Goal: Information Seeking & Learning: Check status

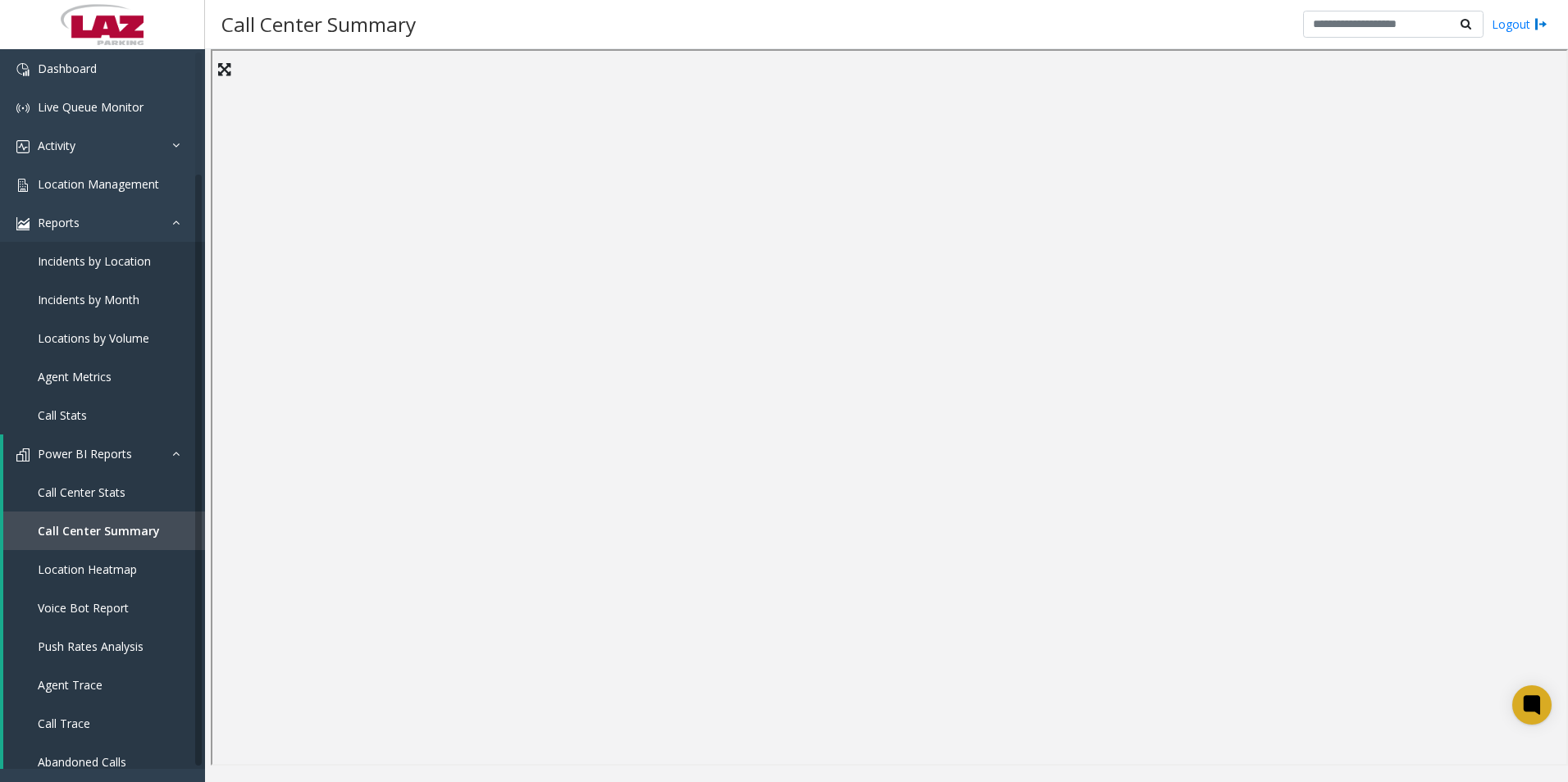
scroll to position [140, 0]
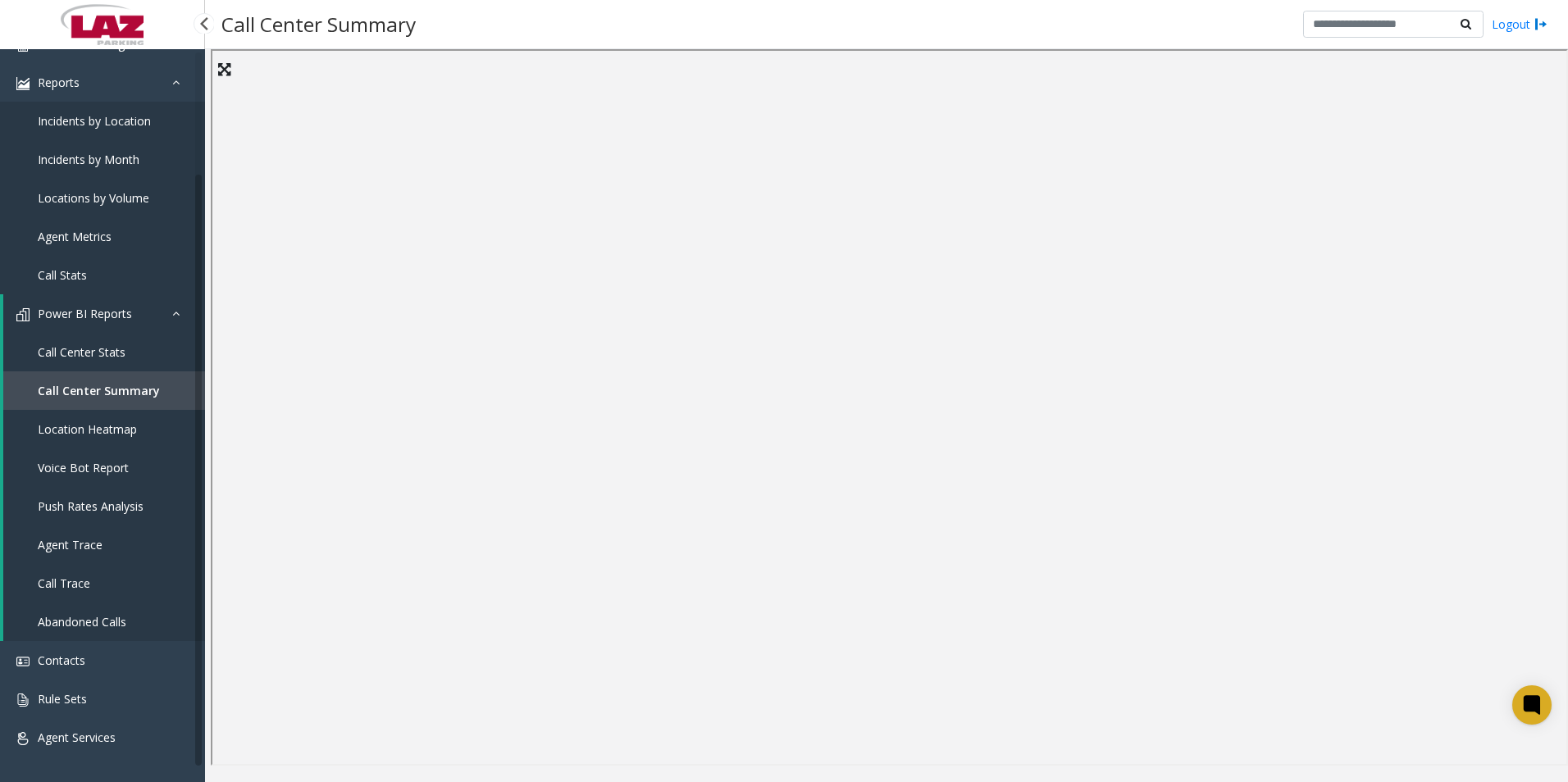
click at [62, 222] on link "Agent Metrics" at bounding box center [102, 237] width 205 height 38
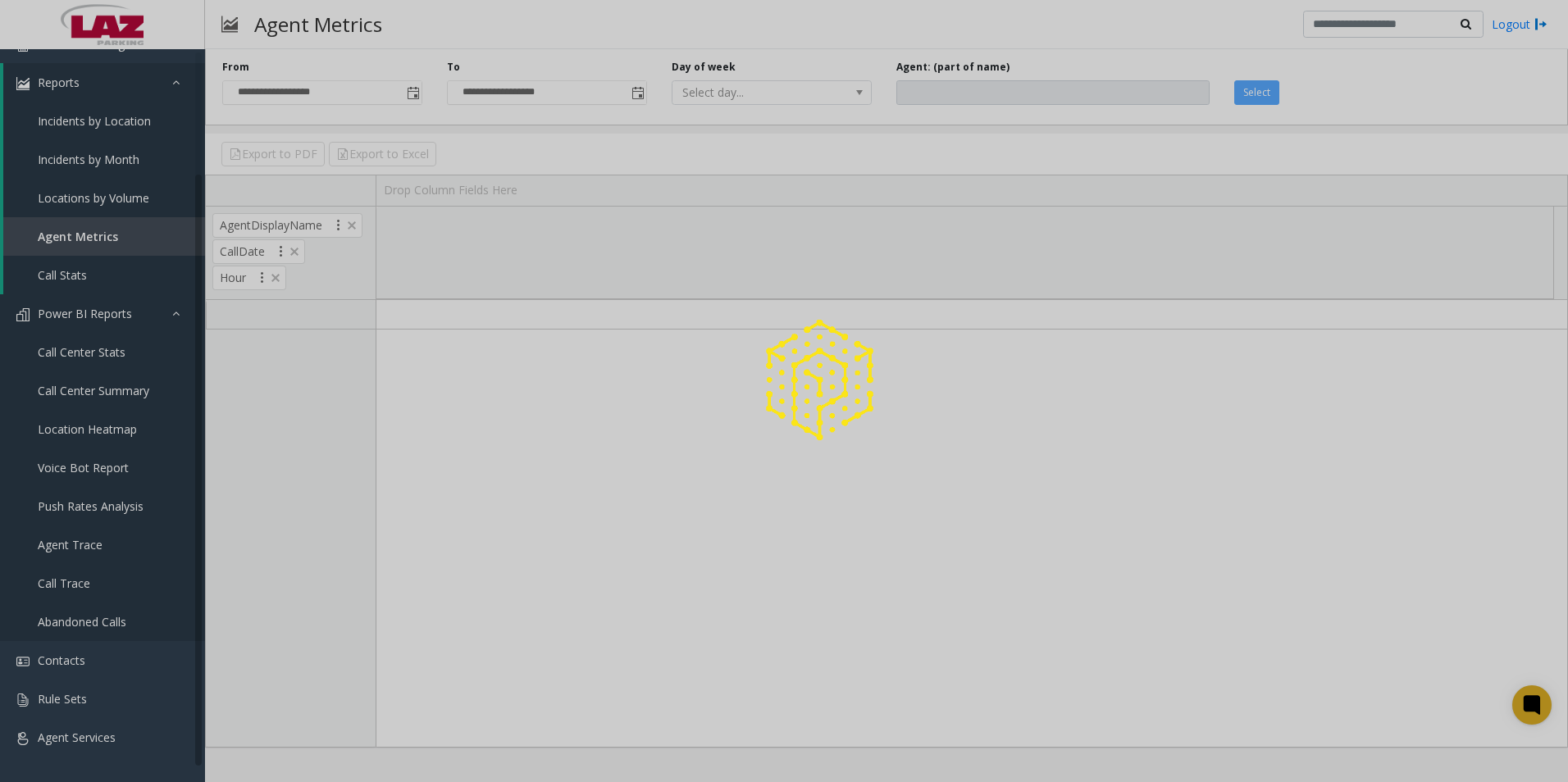
click at [166, 314] on link "Power BI Reports" at bounding box center [102, 313] width 205 height 38
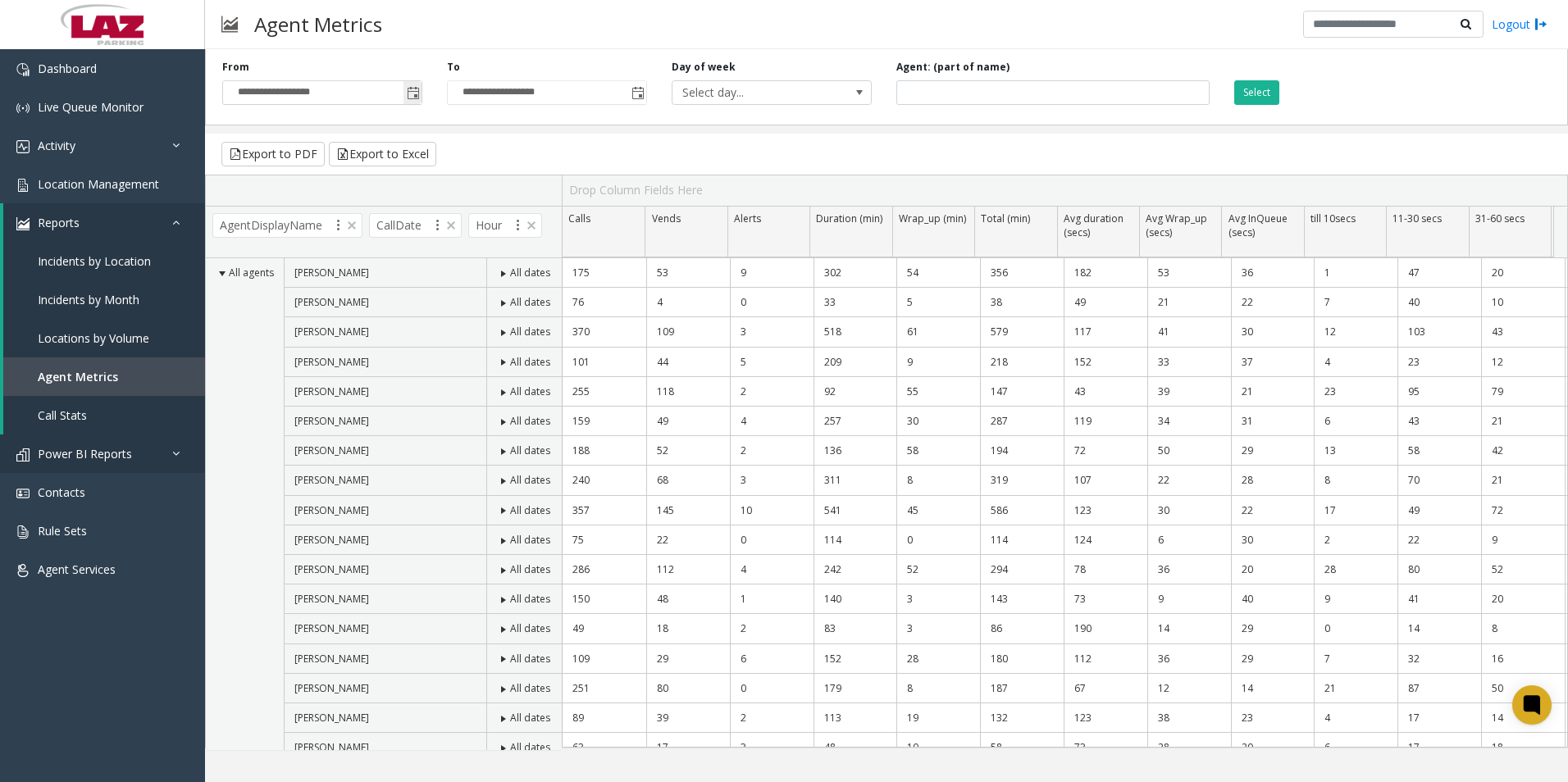
click at [413, 98] on span "Toggle popup" at bounding box center [413, 93] width 13 height 13
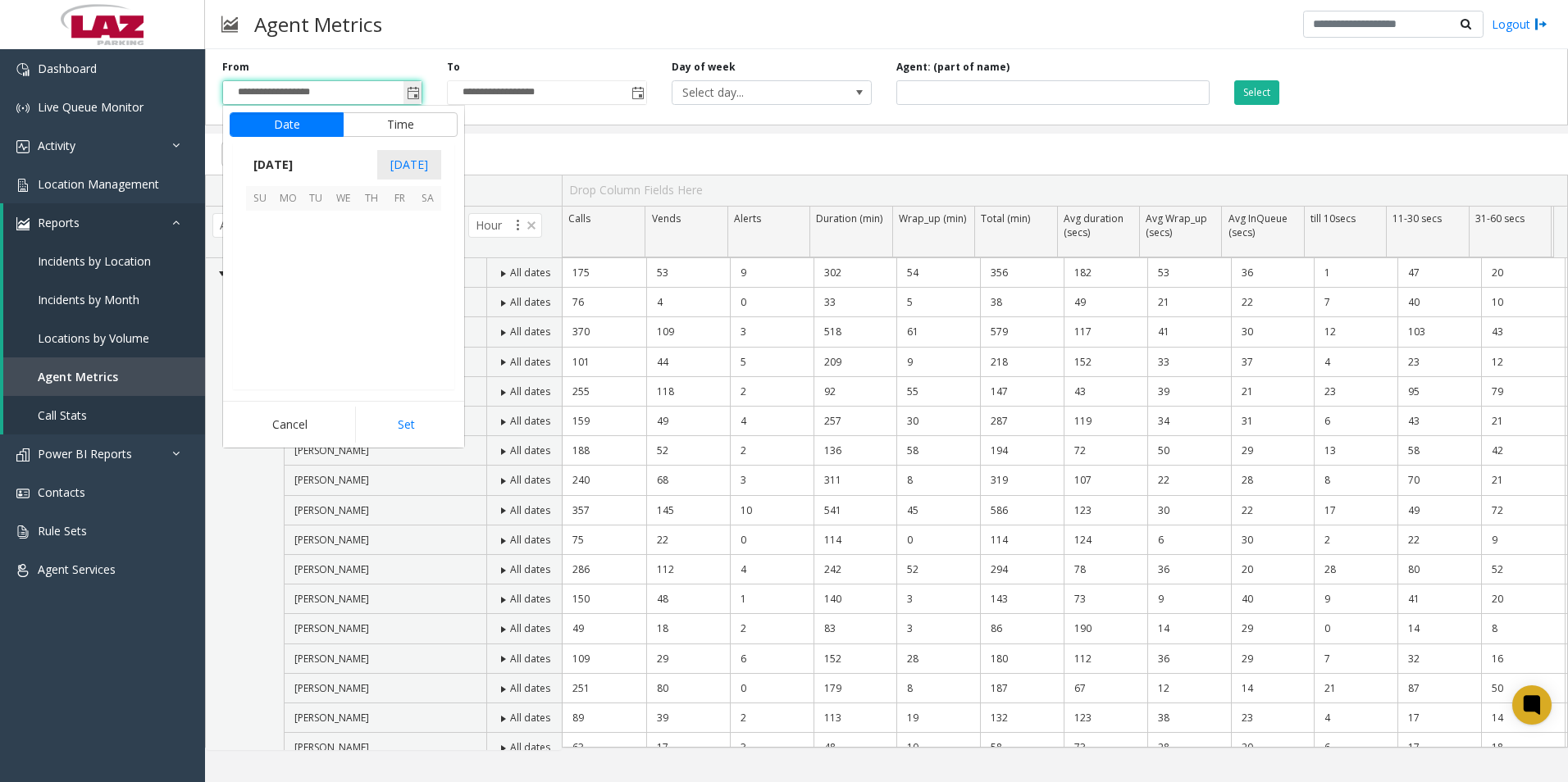
scroll to position [294021, 0]
click at [427, 309] on span "23" at bounding box center [427, 308] width 28 height 28
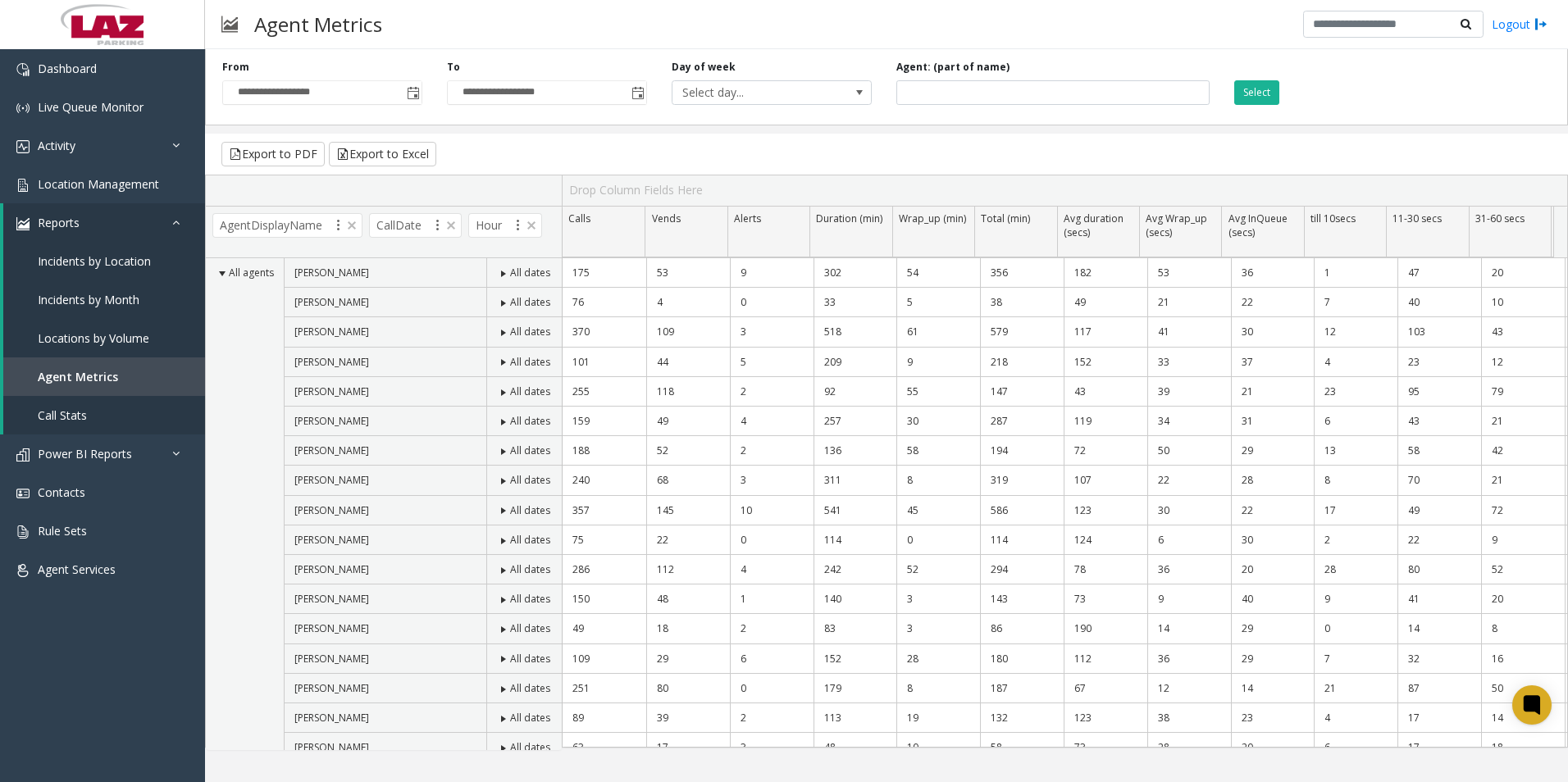
click at [403, 454] on td "[PERSON_NAME]" at bounding box center [385, 451] width 202 height 29
click at [409, 93] on span "Toggle popup" at bounding box center [413, 93] width 13 height 13
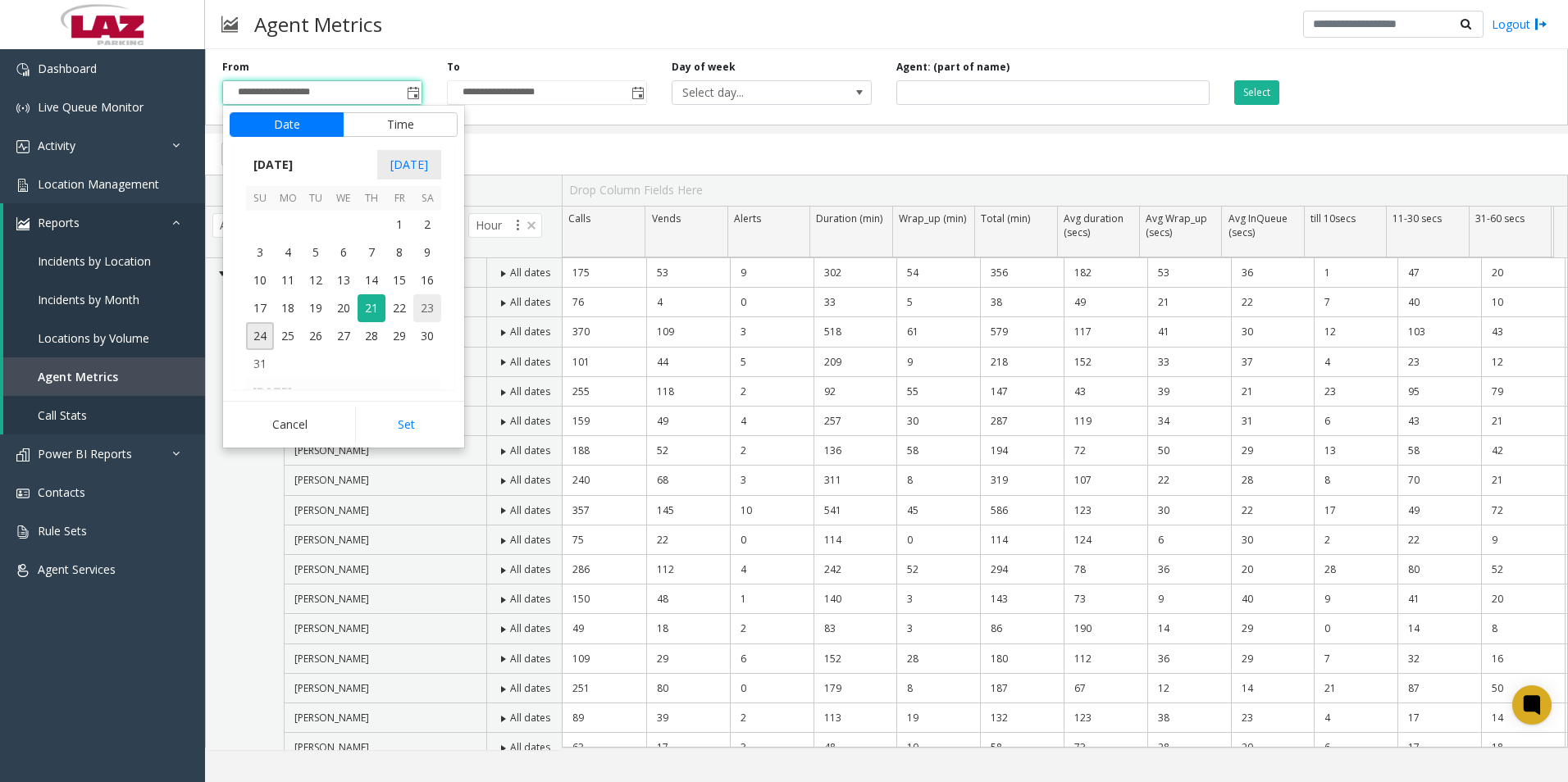
click at [435, 305] on span "23" at bounding box center [427, 308] width 28 height 28
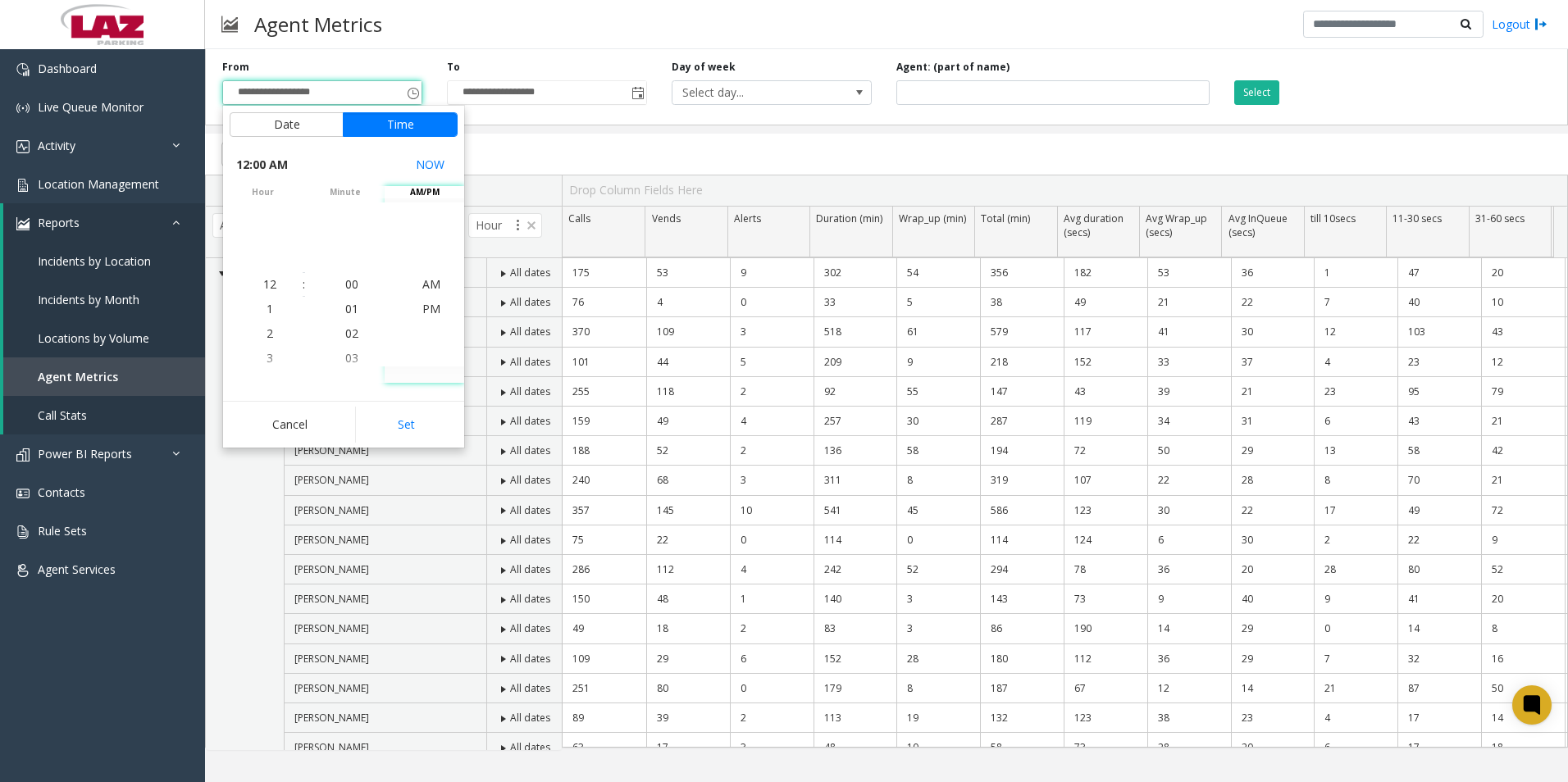
drag, startPoint x: 404, startPoint y: 427, endPoint x: 412, endPoint y: 416, distance: 13.6
click at [404, 428] on button "Set" at bounding box center [406, 425] width 103 height 36
type input "**********"
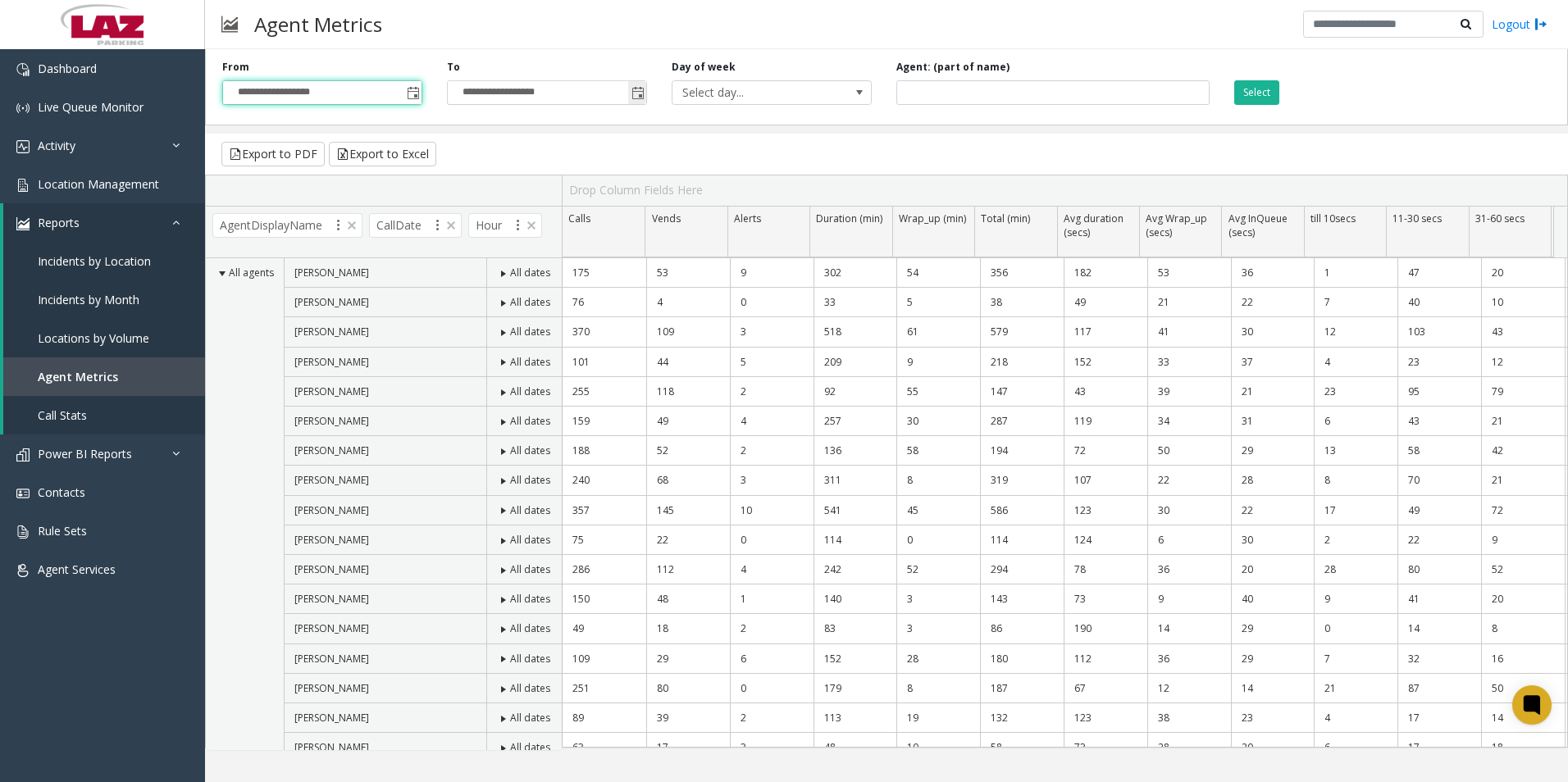
click at [644, 92] on span "Toggle popup" at bounding box center [637, 93] width 13 height 13
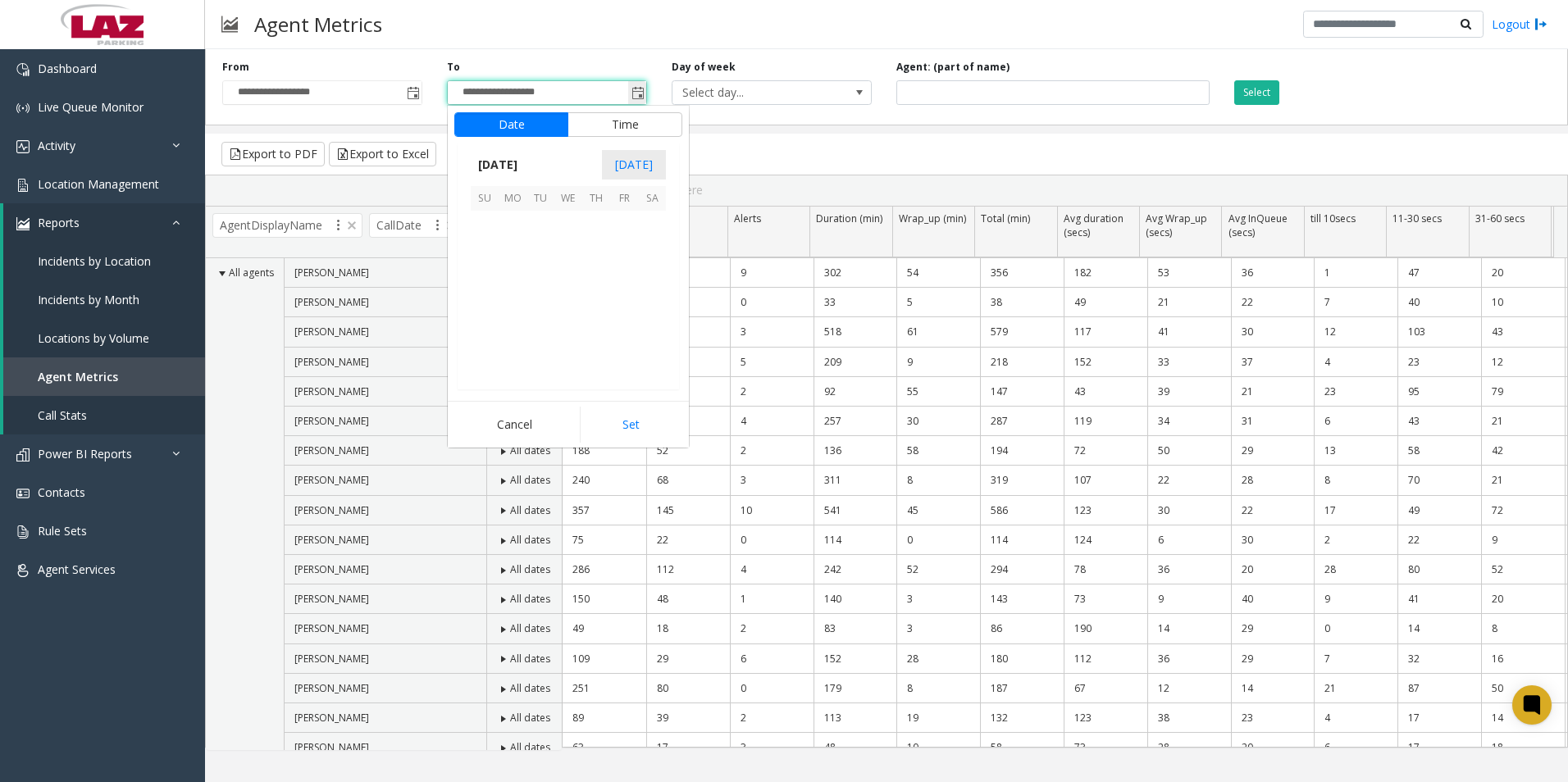
scroll to position [25, 0]
click at [644, 302] on span "23" at bounding box center [652, 308] width 28 height 28
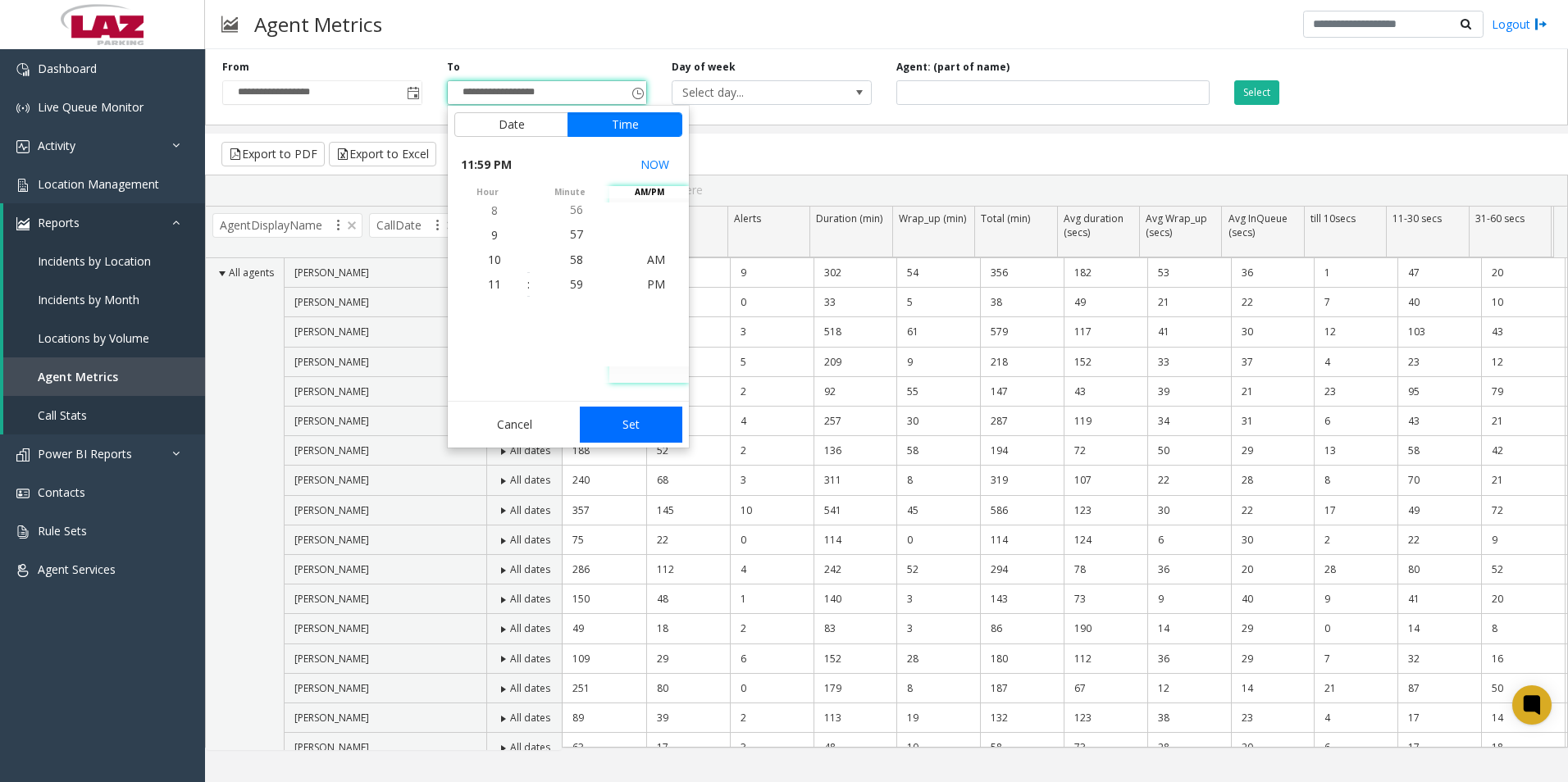
click at [646, 427] on button "Set" at bounding box center [631, 425] width 103 height 36
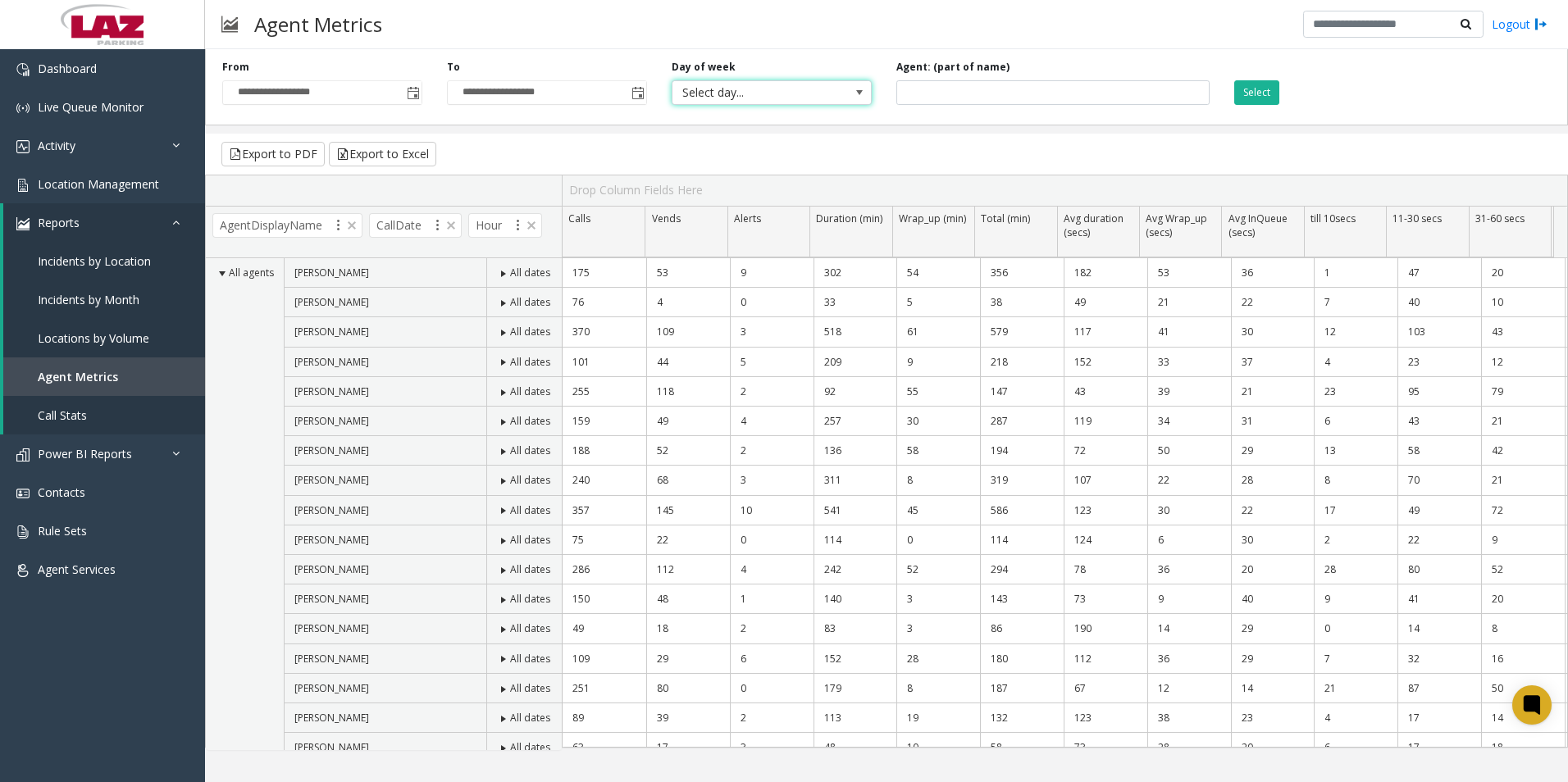
click at [820, 93] on span "Select day..." at bounding box center [751, 92] width 159 height 23
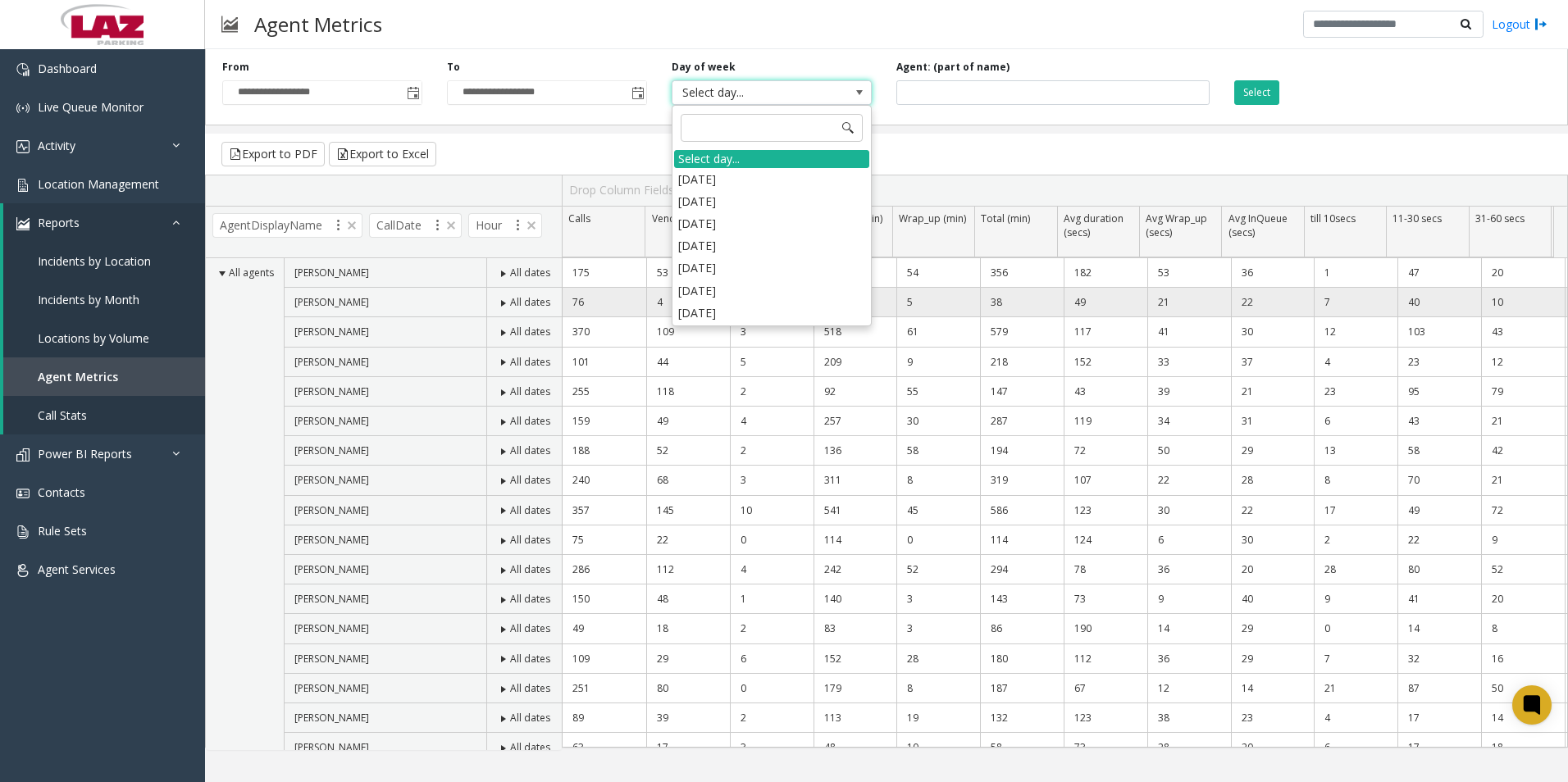
drag, startPoint x: 710, startPoint y: 310, endPoint x: 732, endPoint y: 298, distance: 25.1
click at [710, 311] on li "[DATE]" at bounding box center [771, 312] width 195 height 22
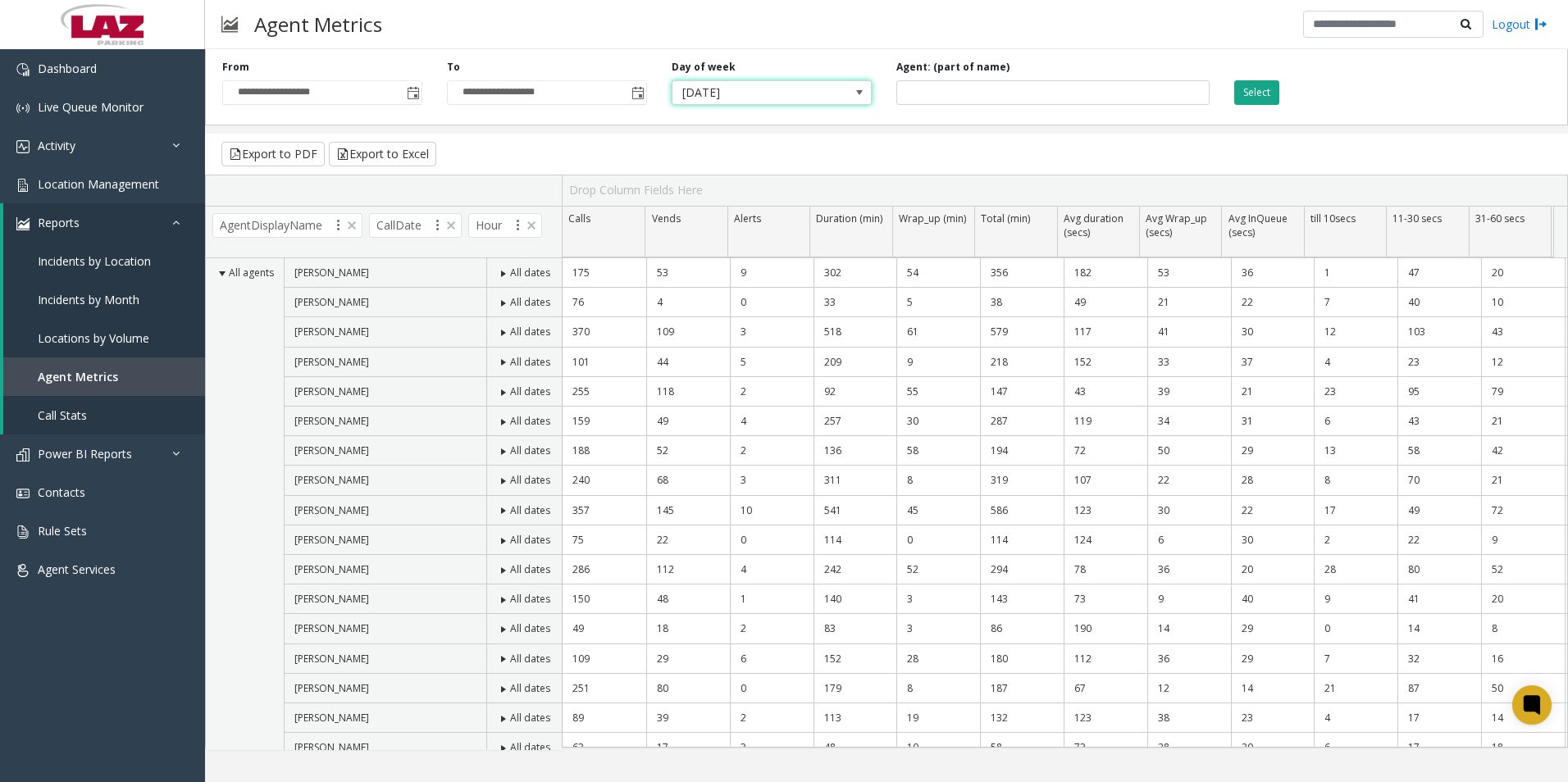
click at [1240, 90] on button "Select" at bounding box center [1257, 92] width 46 height 25
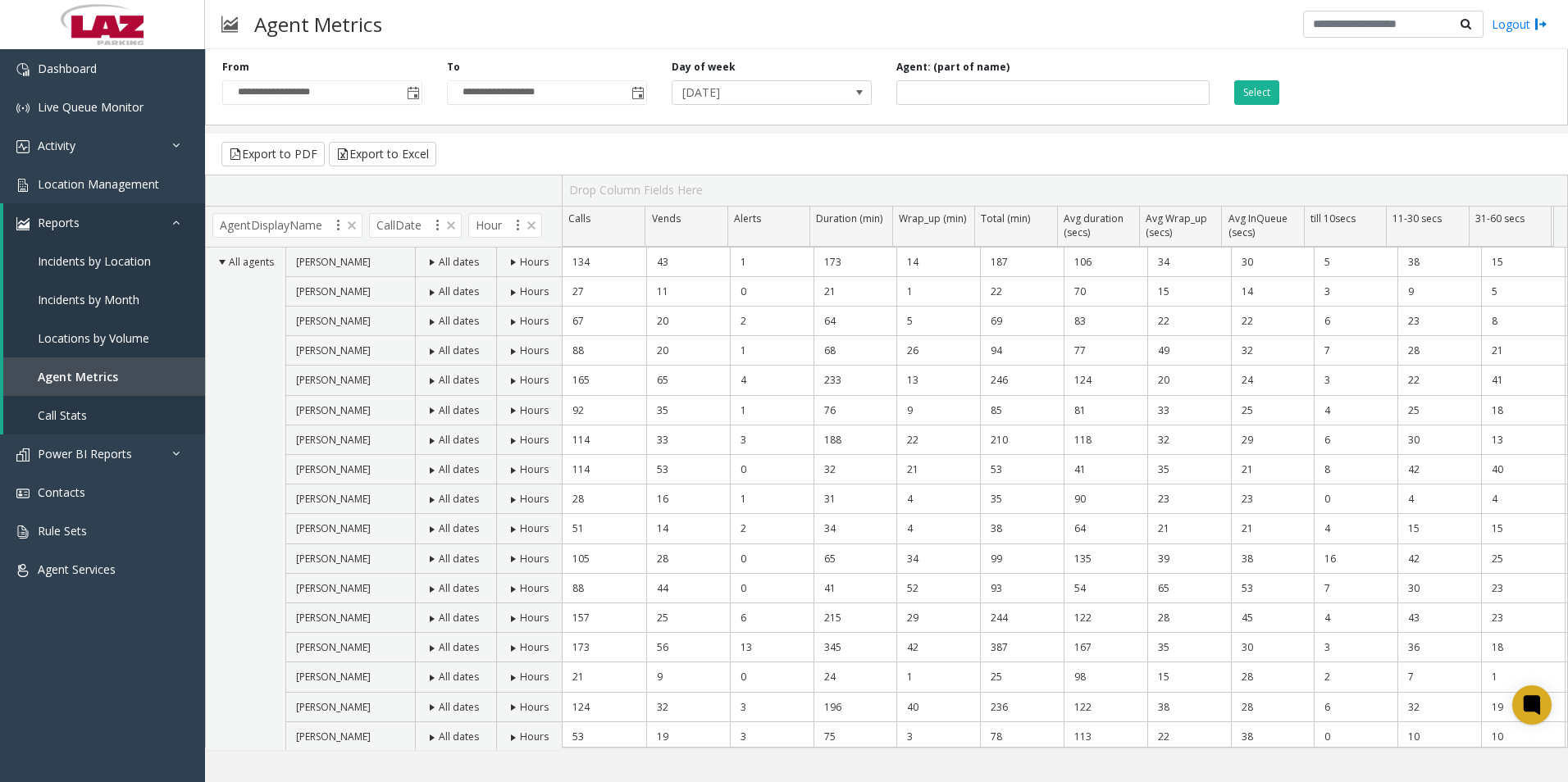
click at [1248, 107] on div "**********" at bounding box center [886, 84] width 1363 height 83
click at [1249, 102] on button "Select" at bounding box center [1257, 92] width 46 height 25
click at [1271, 95] on button "Select" at bounding box center [1257, 92] width 46 height 25
click at [710, 93] on span "[DATE]" at bounding box center [751, 92] width 159 height 23
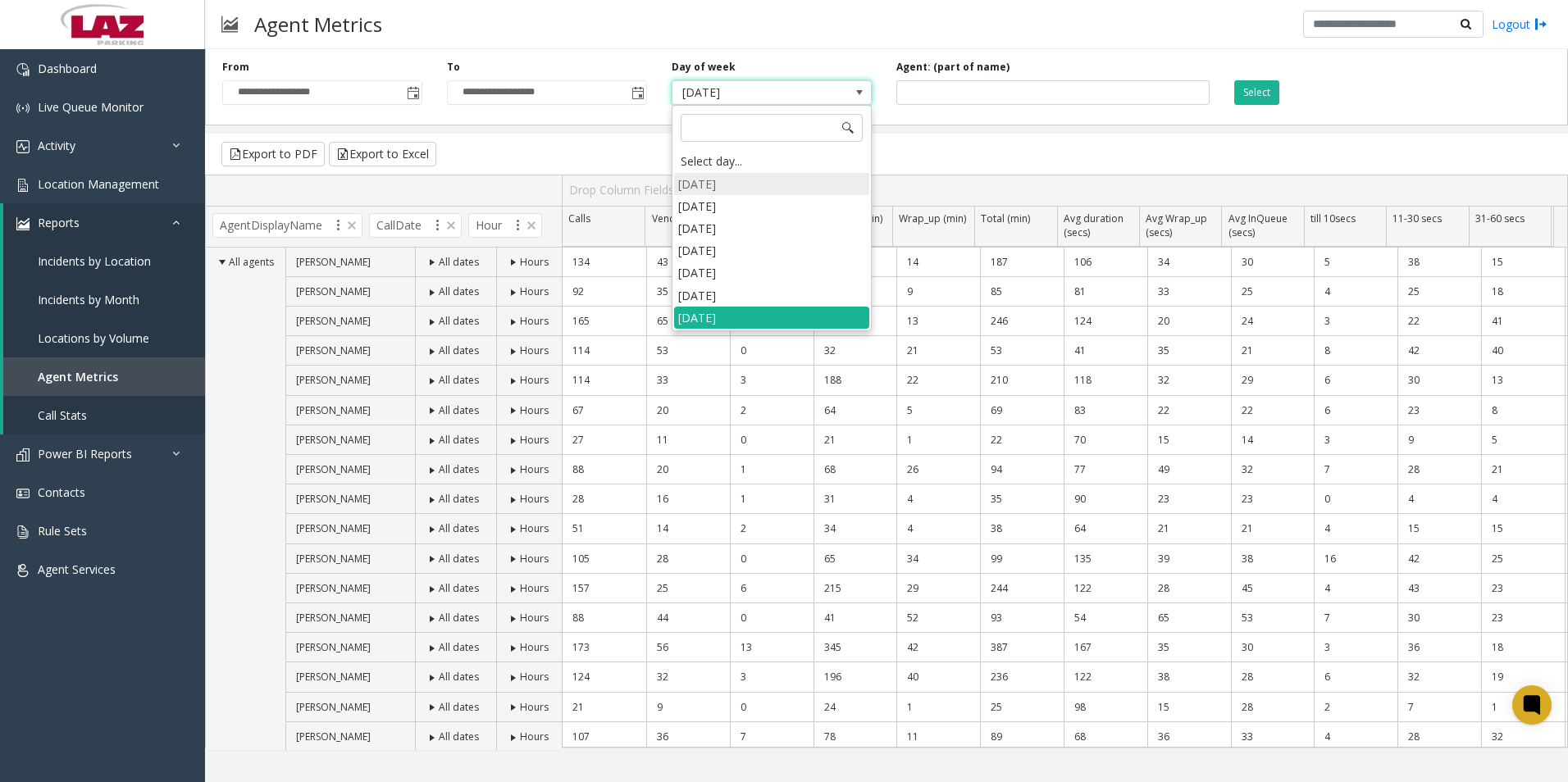
click at [705, 188] on li "[DATE]" at bounding box center [771, 184] width 195 height 22
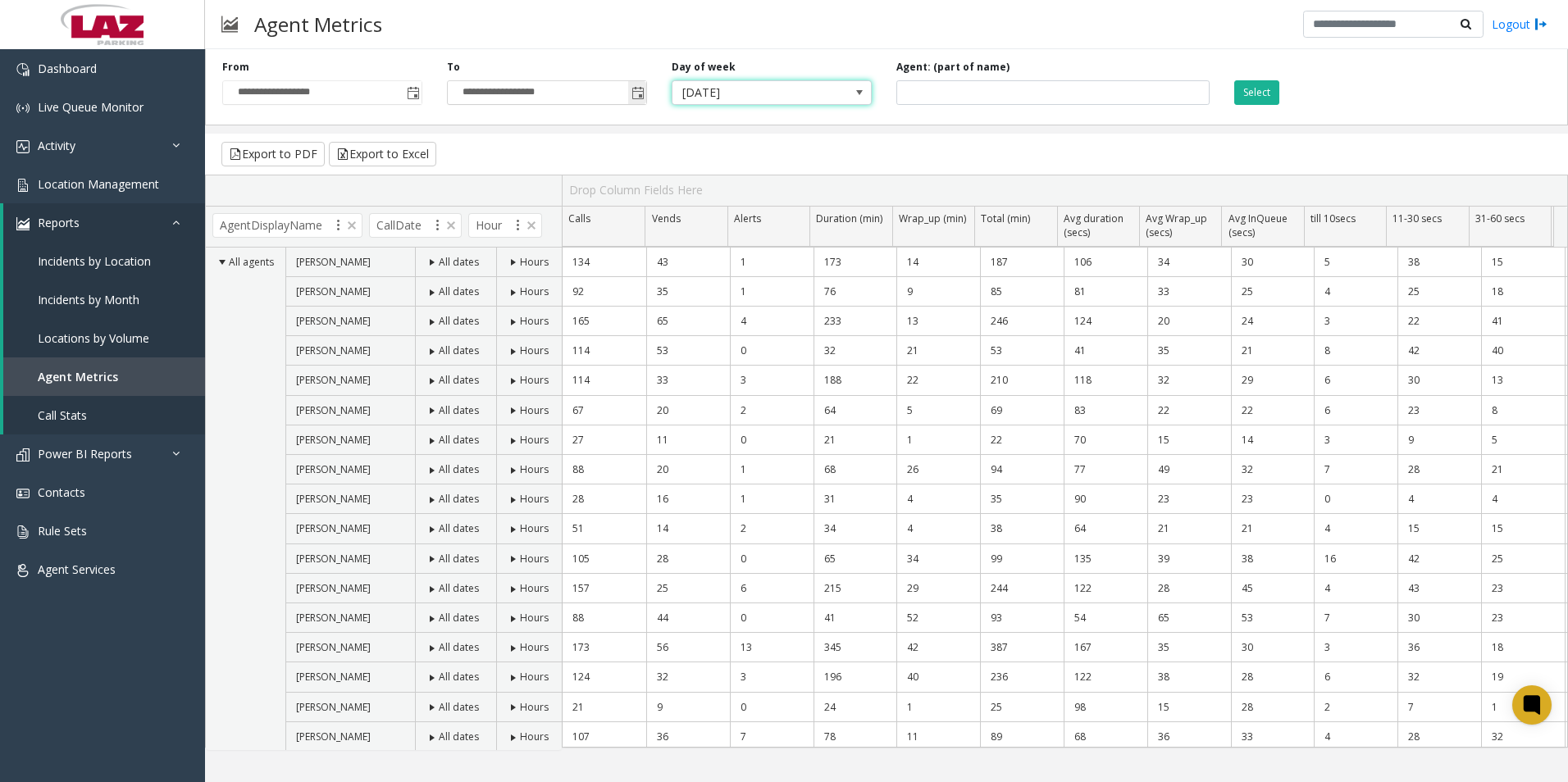
click at [632, 87] on span "Toggle popup" at bounding box center [637, 93] width 13 height 13
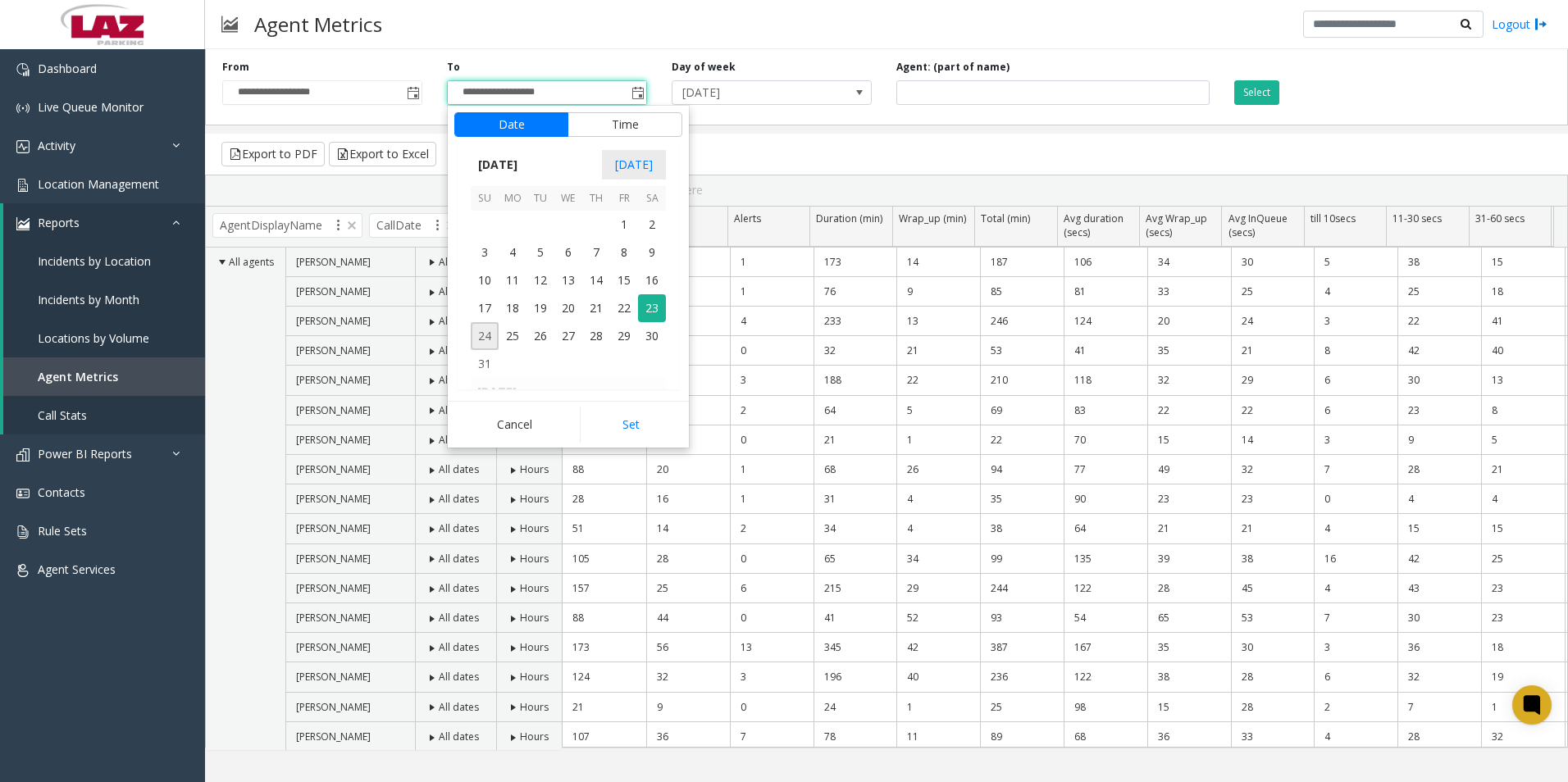
click at [476, 332] on span "24" at bounding box center [484, 336] width 28 height 28
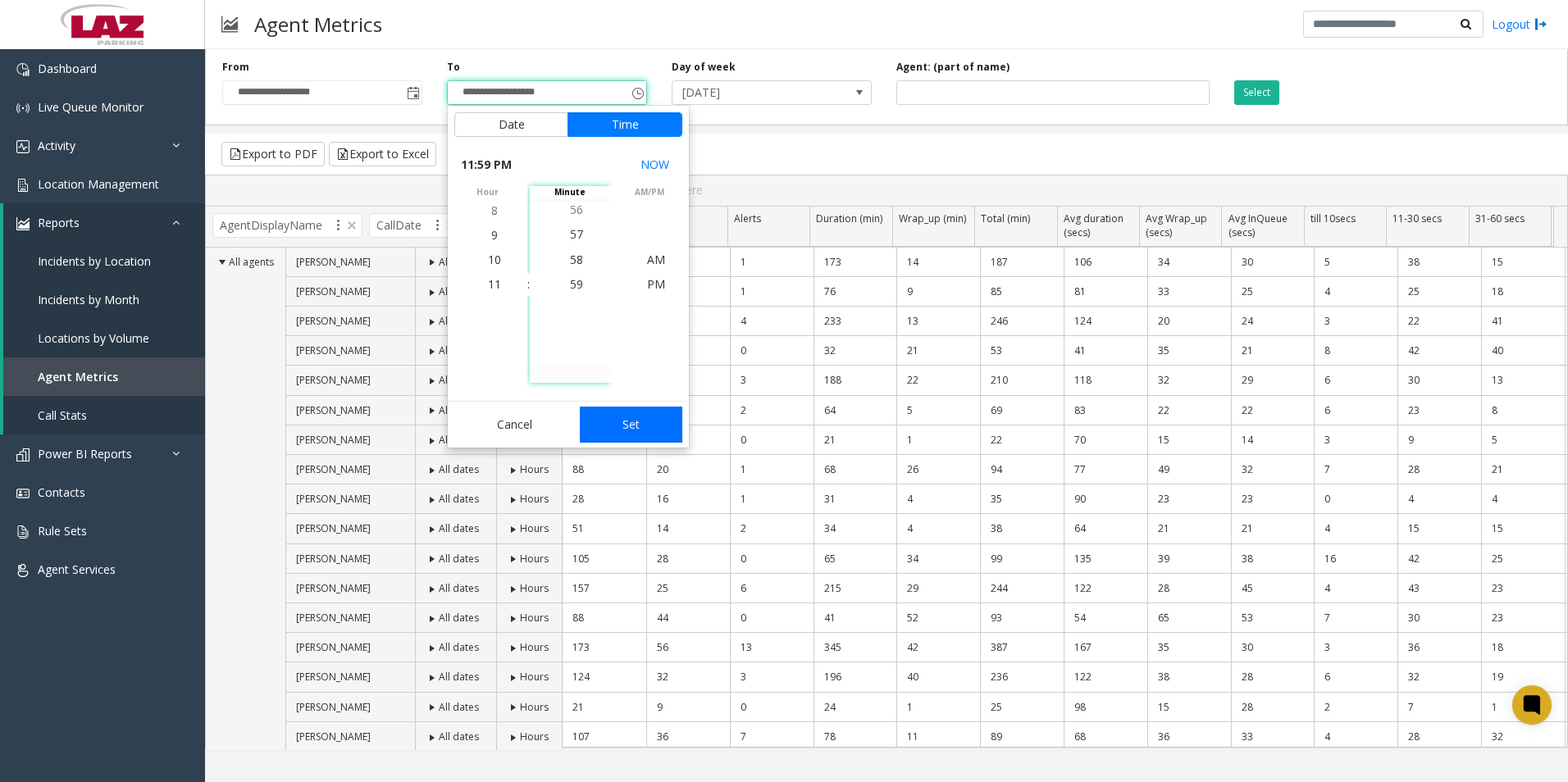
click at [647, 426] on button "Set" at bounding box center [631, 425] width 103 height 36
type input "**********"
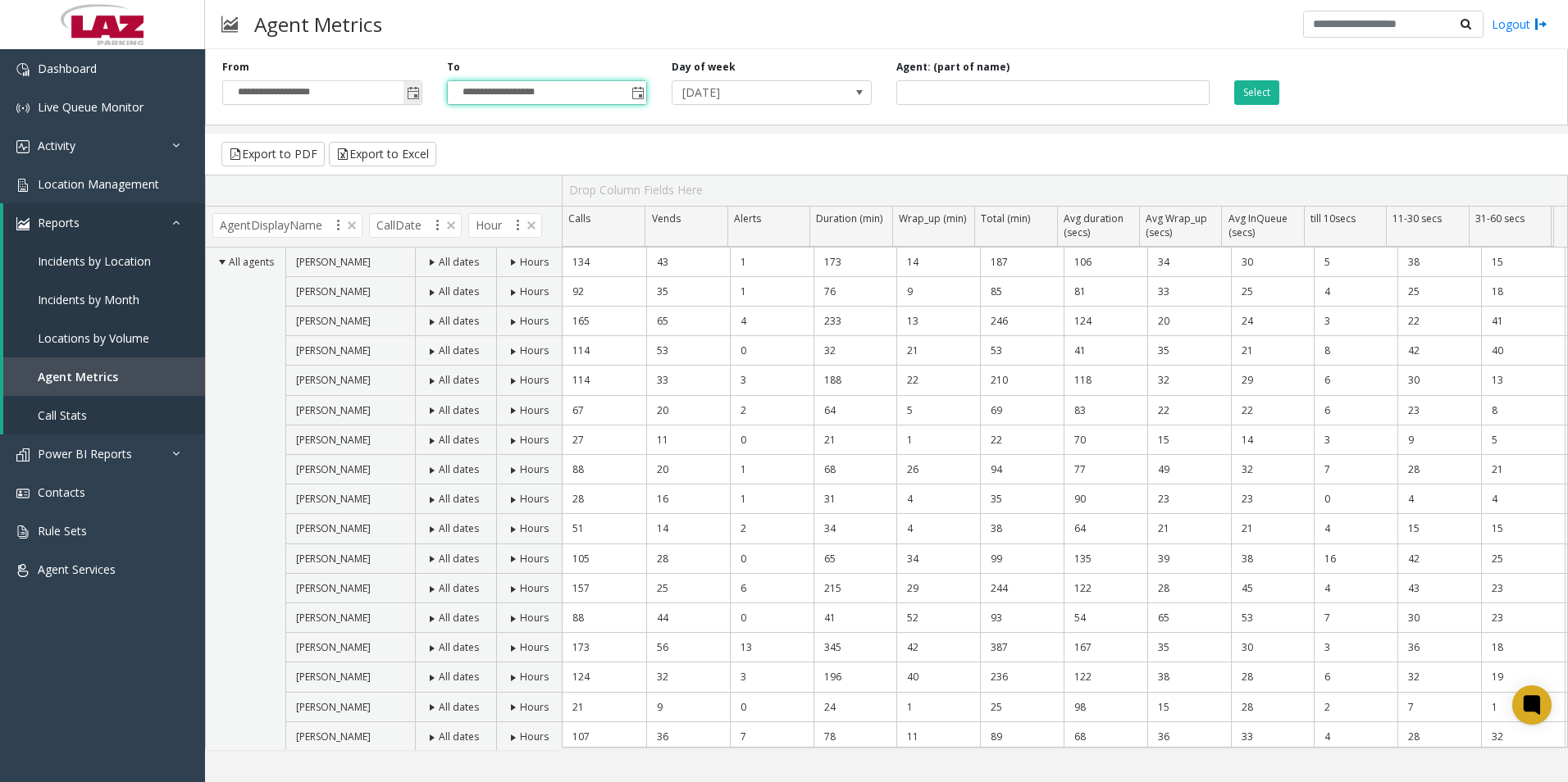
click at [417, 91] on span "Toggle popup" at bounding box center [413, 93] width 13 height 13
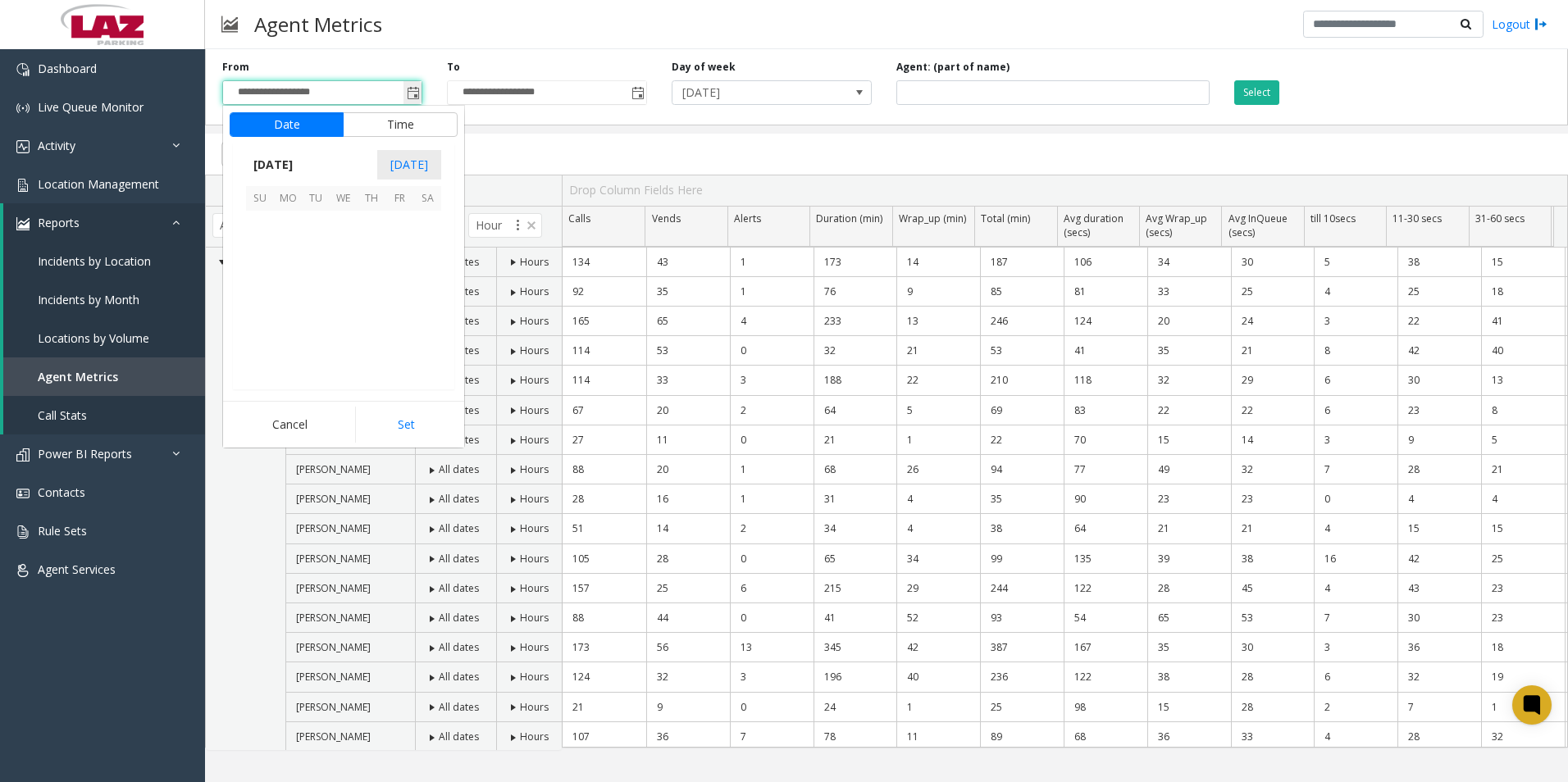
scroll to position [294021, 0]
click at [254, 333] on span "24" at bounding box center [260, 336] width 28 height 28
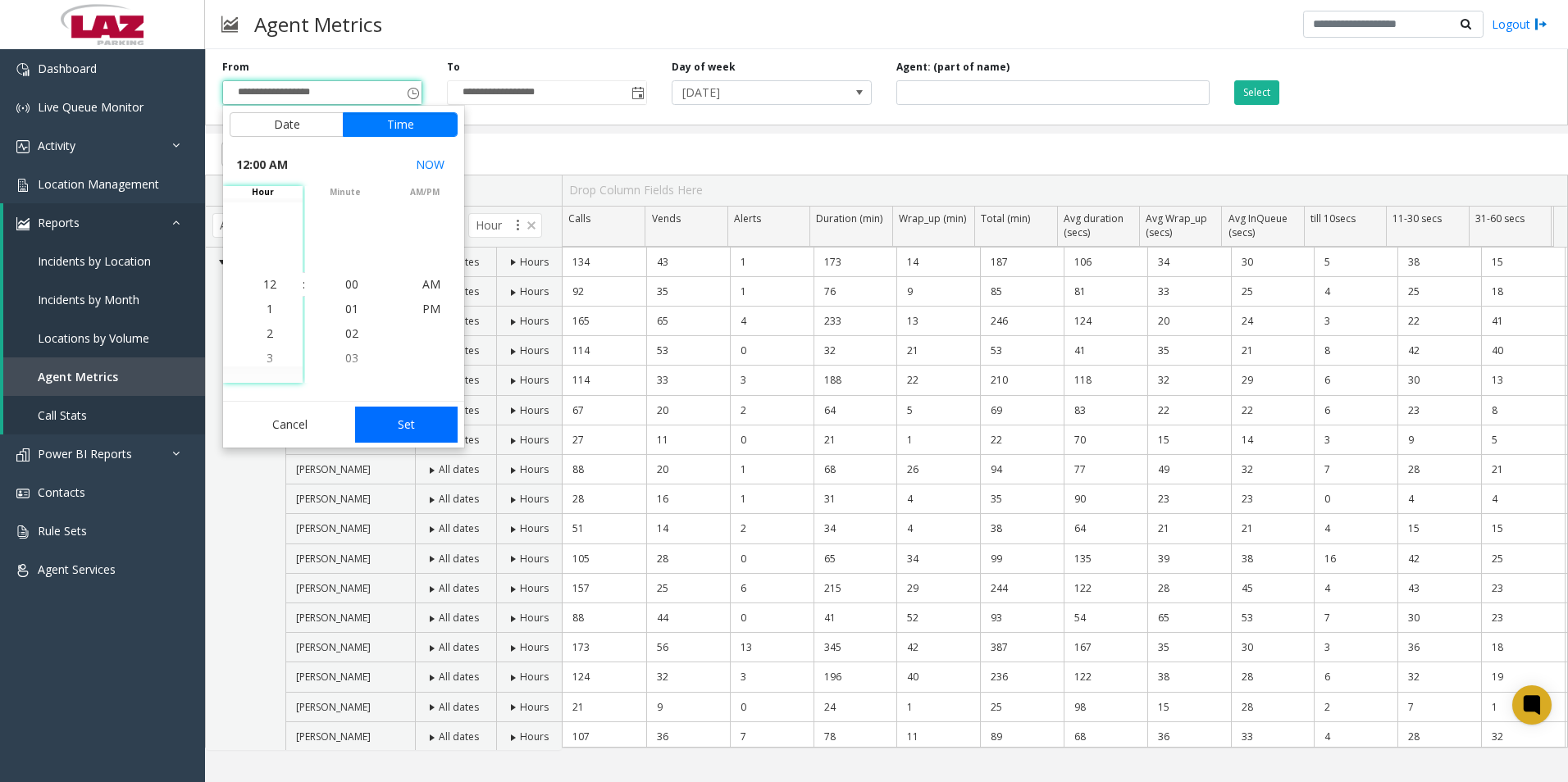
click at [392, 428] on button "Set" at bounding box center [406, 425] width 103 height 36
type input "**********"
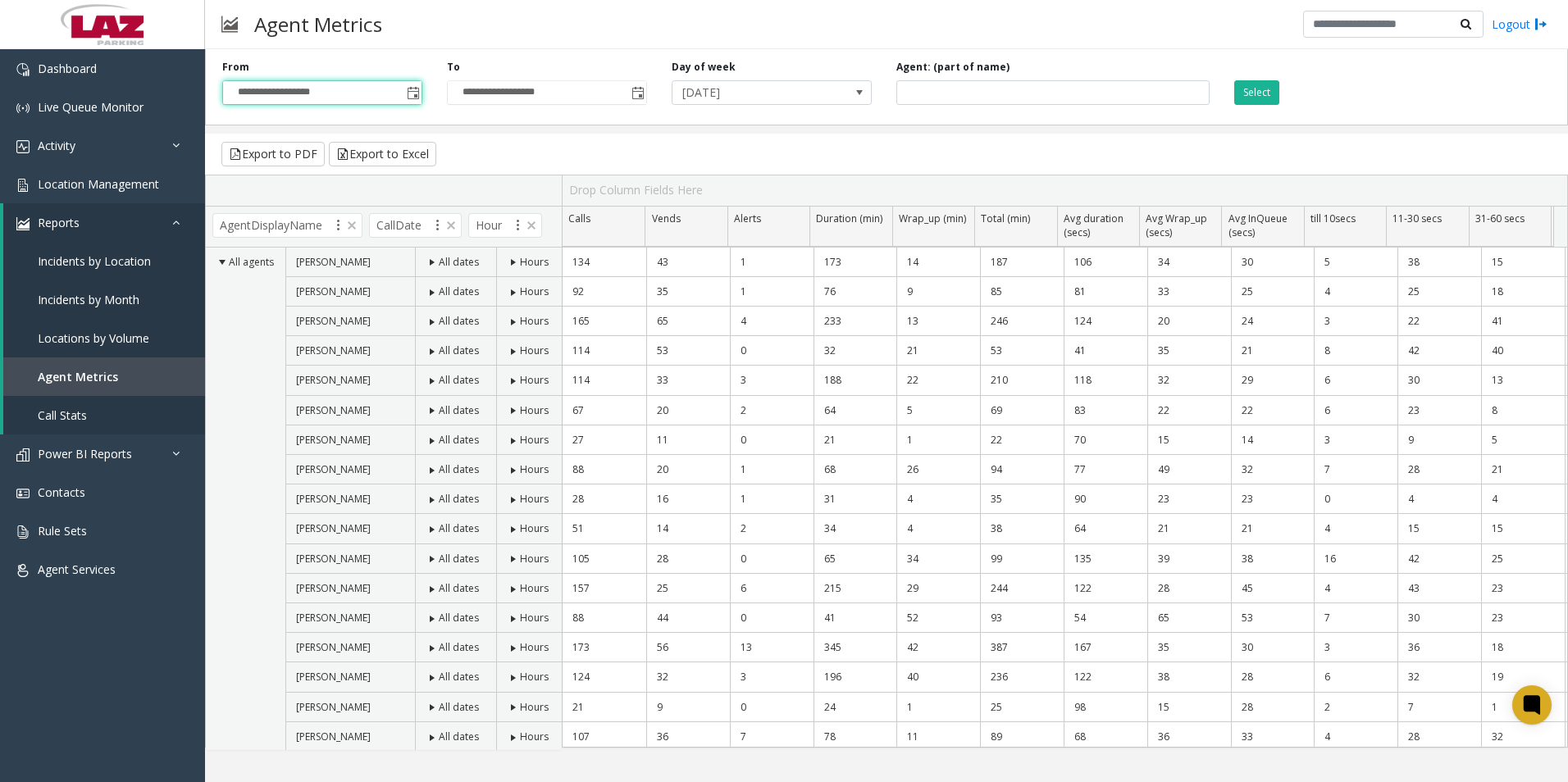
click at [641, 157] on div "Export to PDF Export to Excel" at bounding box center [886, 154] width 1363 height 41
click at [1241, 89] on button "Select" at bounding box center [1257, 92] width 46 height 25
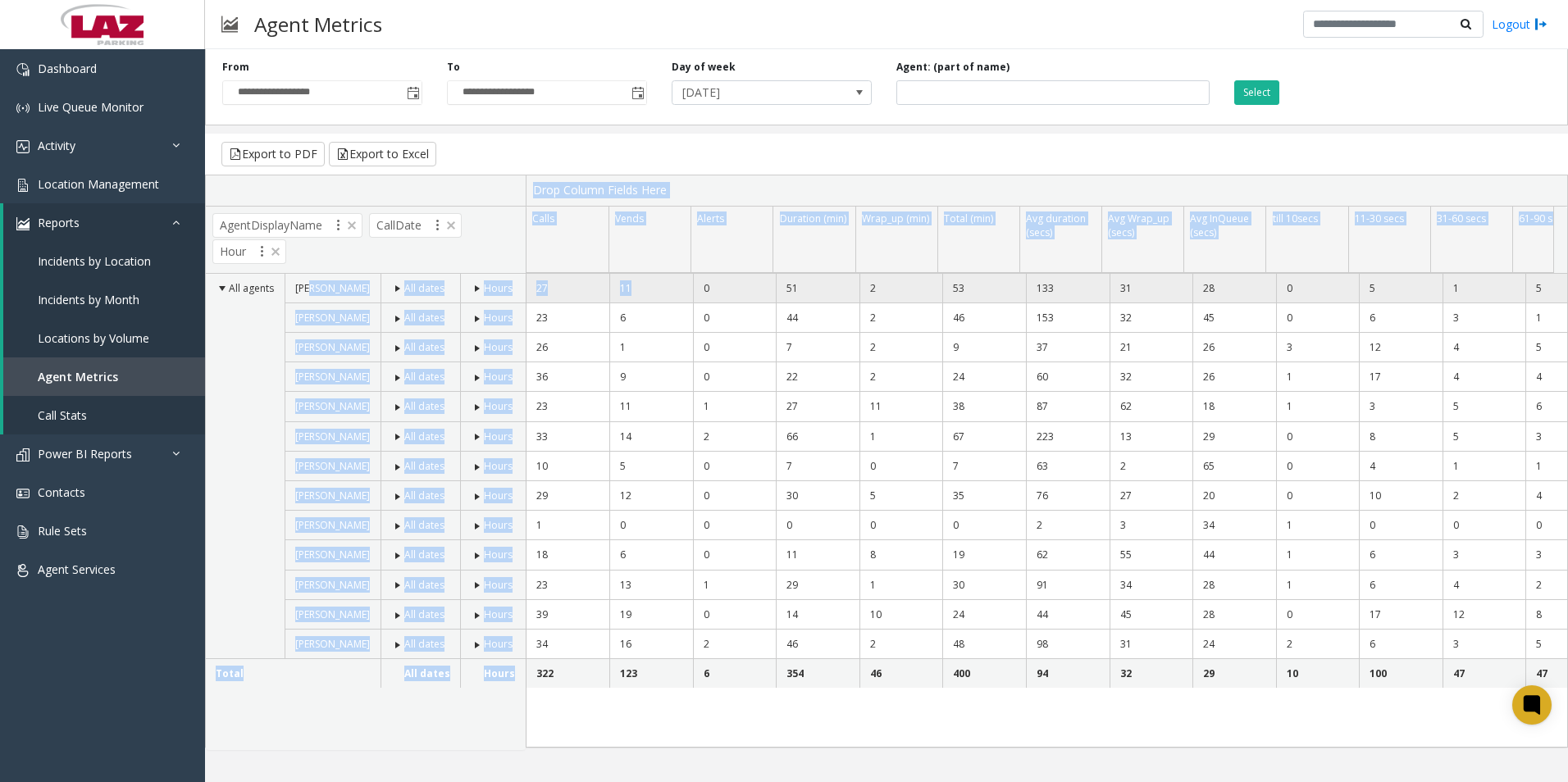
drag, startPoint x: 309, startPoint y: 280, endPoint x: 655, endPoint y: 288, distance: 346.1
click at [655, 288] on tr "Calls Vends Alerts Duration (min) Wrap_up (min) Total (min) Avg duration (secs)…" at bounding box center [886, 462] width 1361 height 574
click at [655, 288] on td "11" at bounding box center [651, 289] width 84 height 29
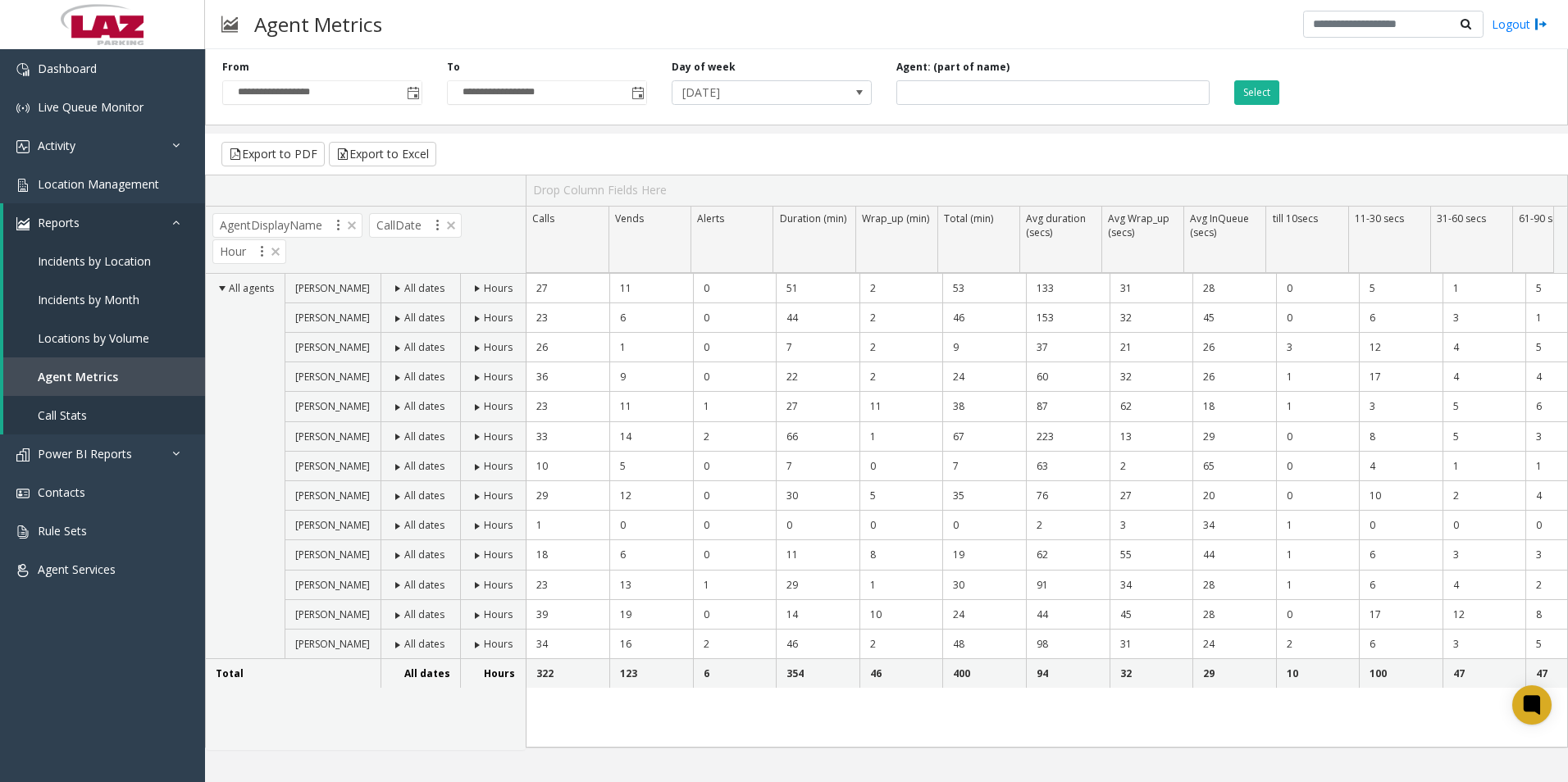
click at [483, 286] on span at bounding box center [477, 289] width 13 height 13
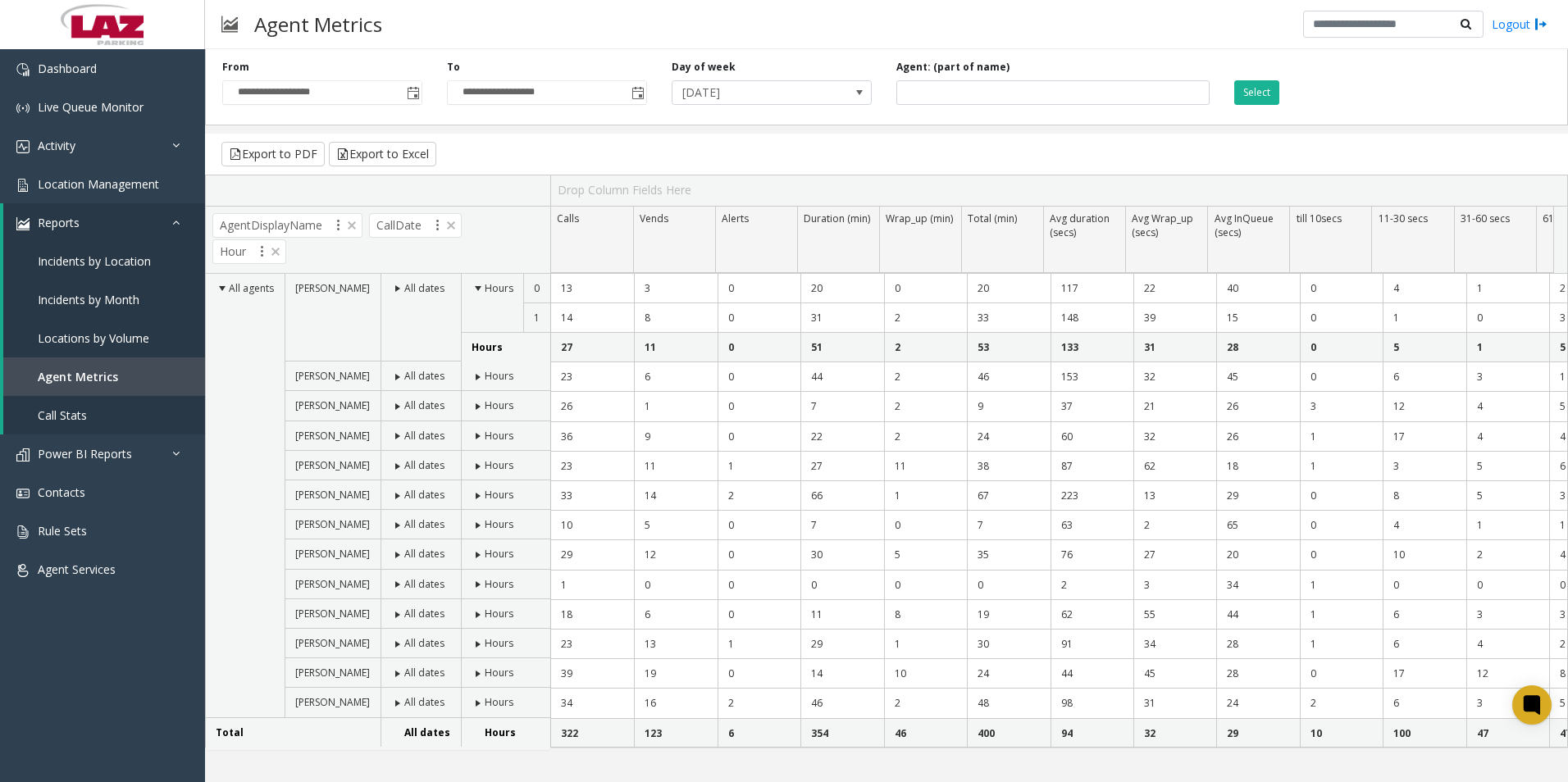
click at [483, 286] on span at bounding box center [478, 289] width 13 height 13
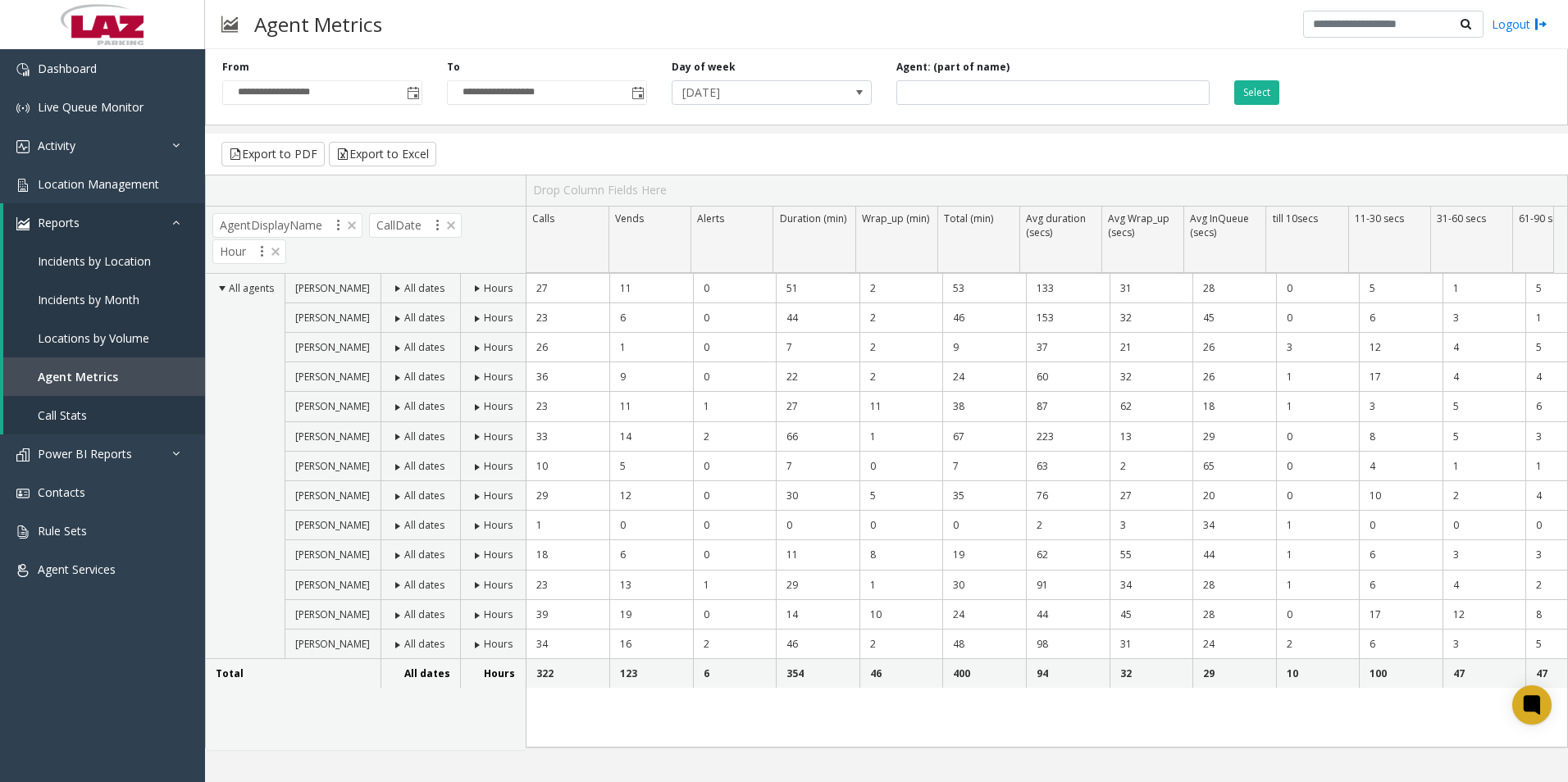
click at [478, 644] on span at bounding box center [477, 645] width 13 height 13
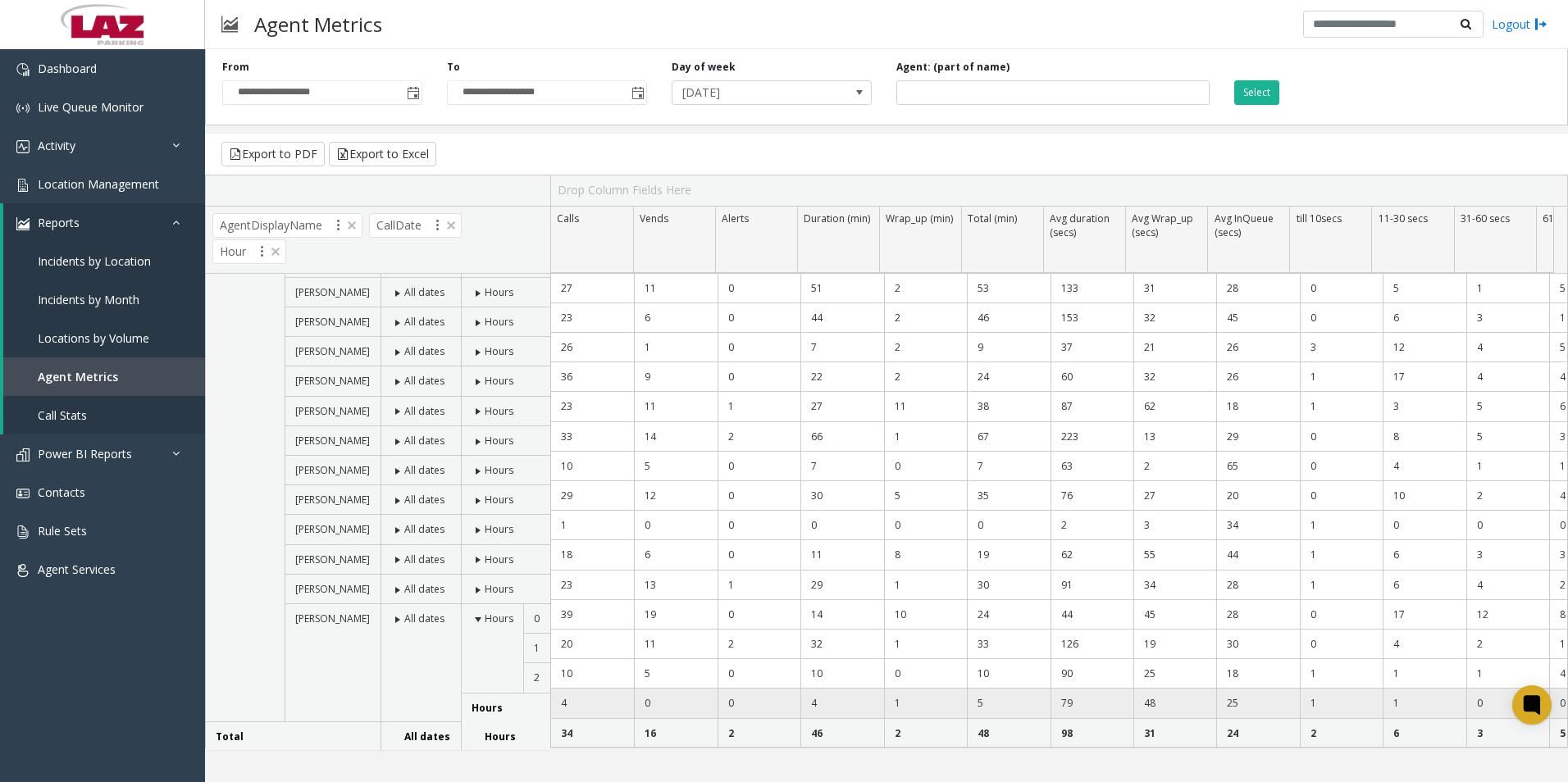
scroll to position [0, 0]
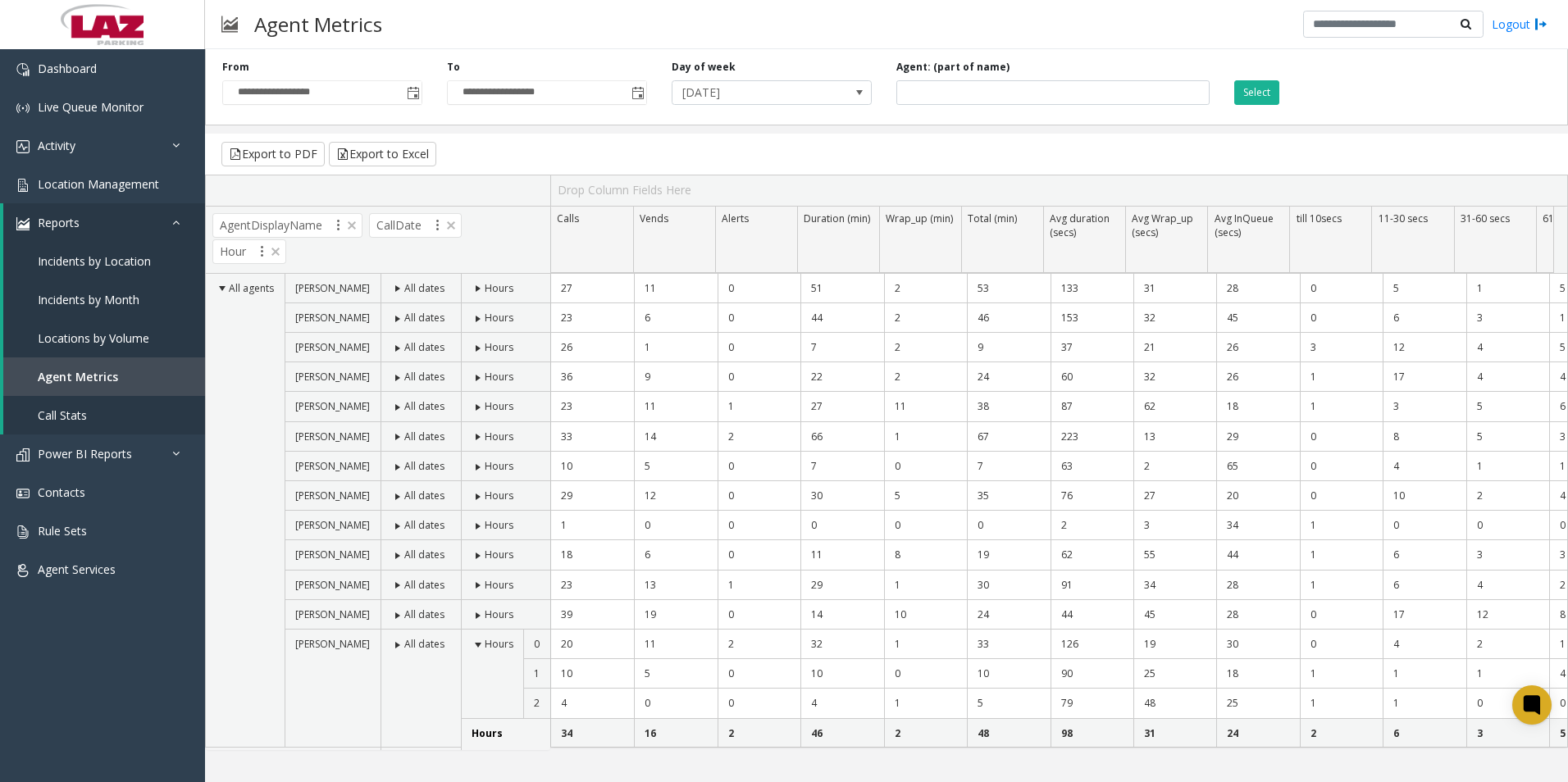
click at [482, 285] on span at bounding box center [478, 289] width 13 height 13
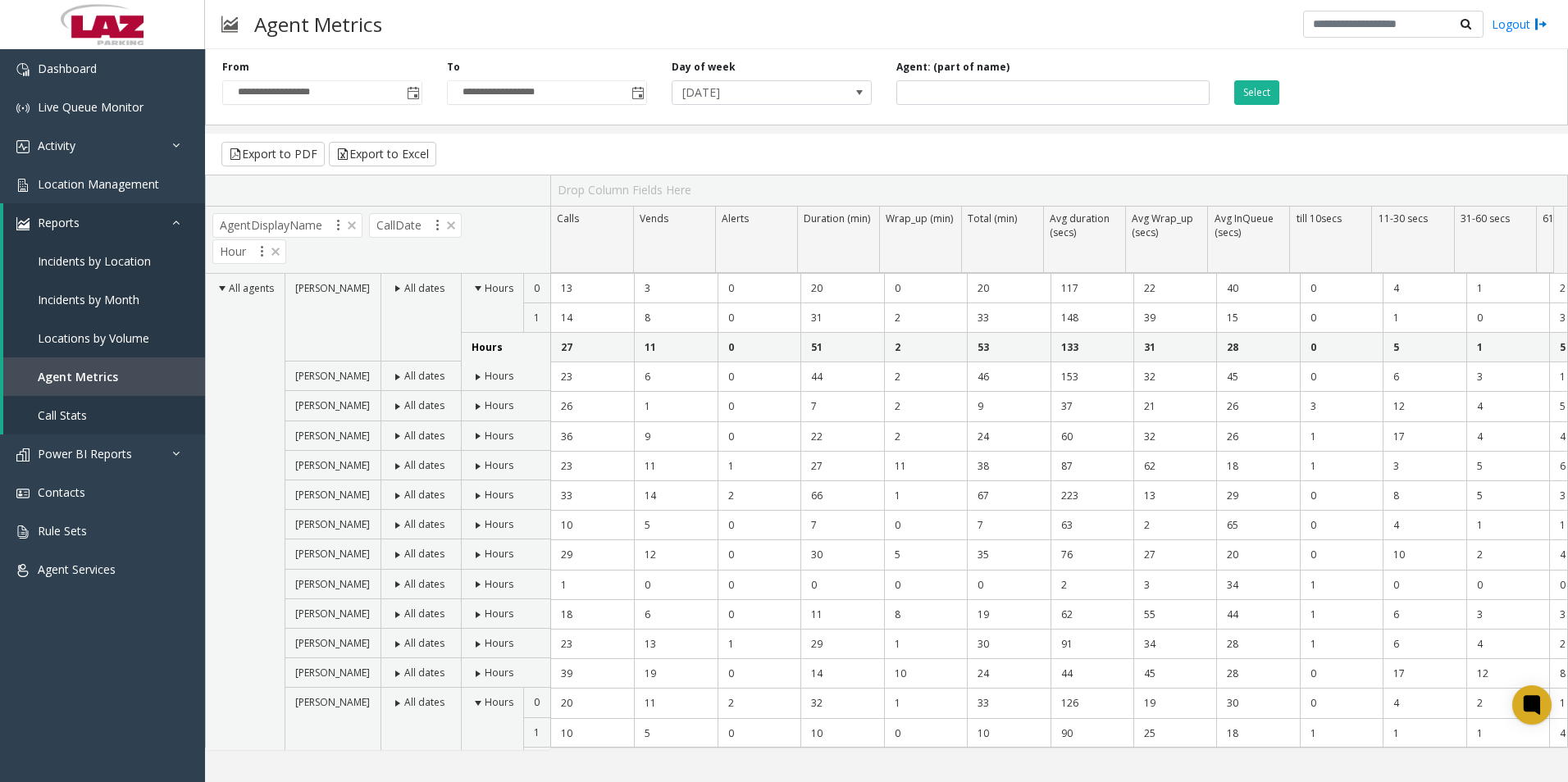
click at [480, 294] on span at bounding box center [478, 289] width 13 height 13
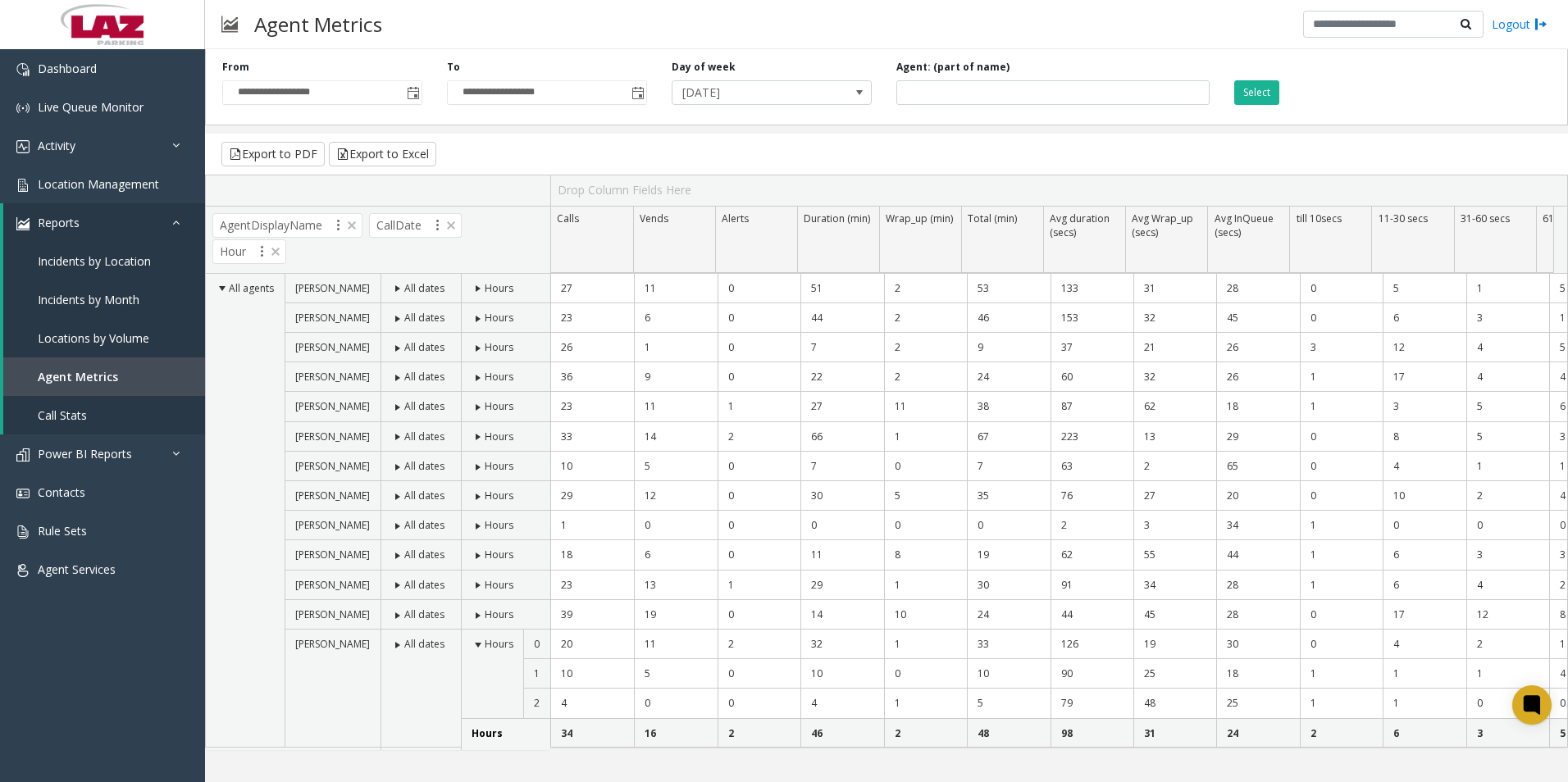
scroll to position [42, 0]
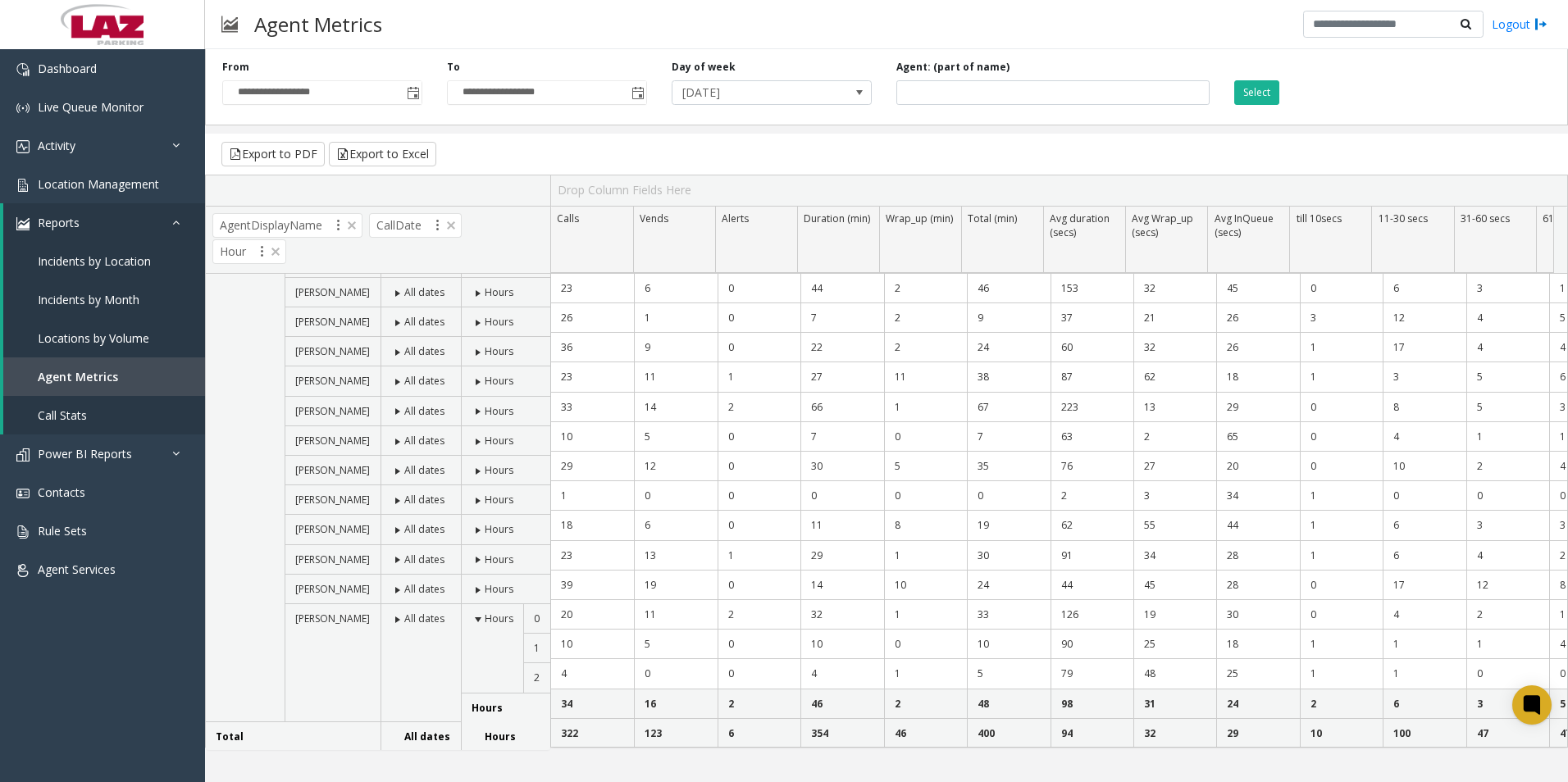
click at [481, 623] on span at bounding box center [478, 620] width 13 height 13
